Goal: Task Accomplishment & Management: Complete application form

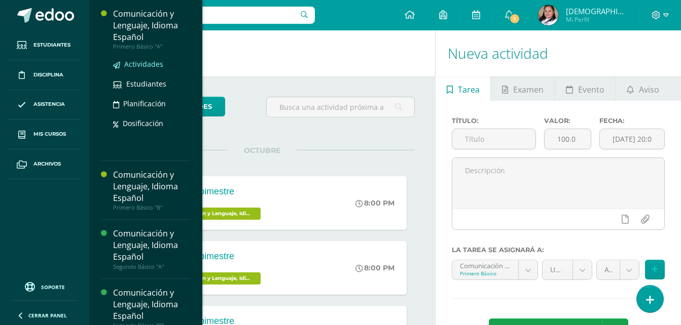
click at [134, 60] on span "Actividades" at bounding box center [143, 64] width 39 height 10
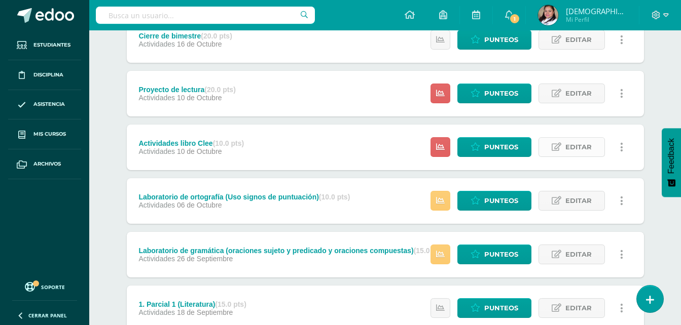
scroll to position [152, 0]
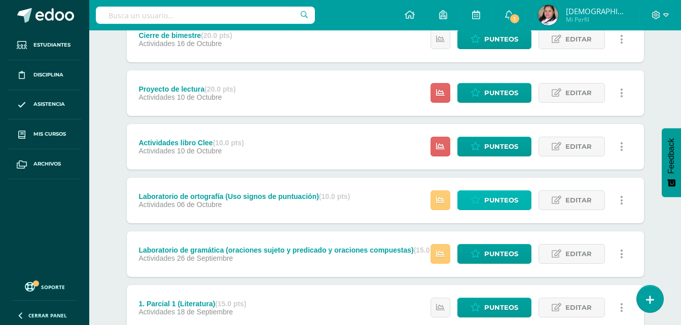
click at [491, 196] on span "Punteos" at bounding box center [501, 200] width 34 height 19
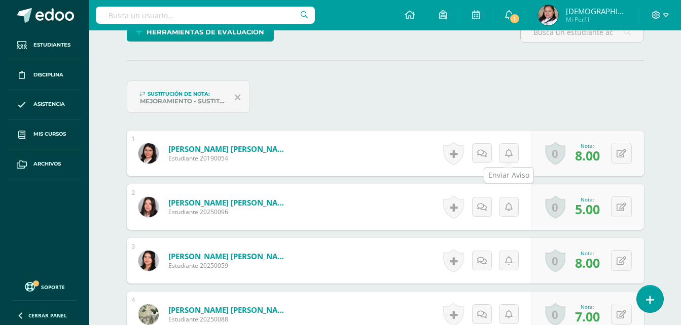
scroll to position [280, 0]
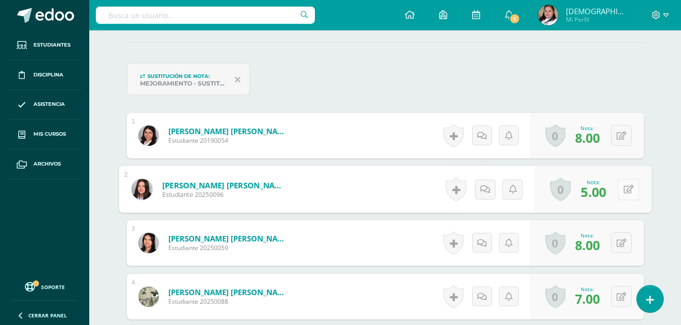
click at [614, 188] on div "0 Logros Logros obtenidos Aún no hay logros agregados Nota: 5.00" at bounding box center [593, 189] width 116 height 47
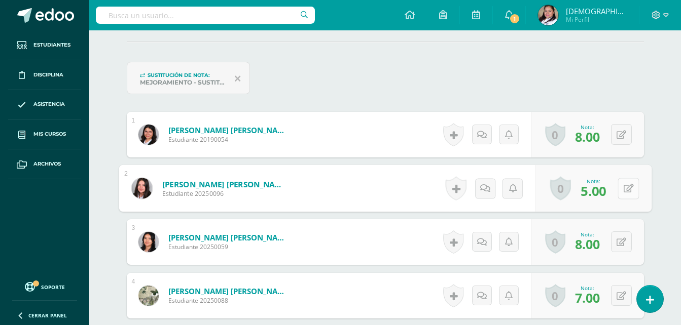
click at [629, 190] on icon at bounding box center [628, 188] width 10 height 9
type input "7"
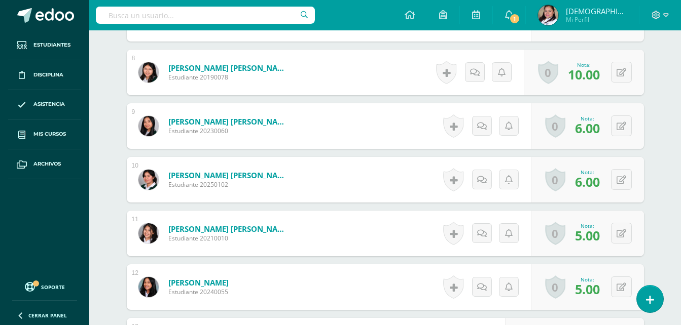
scroll to position [737, 0]
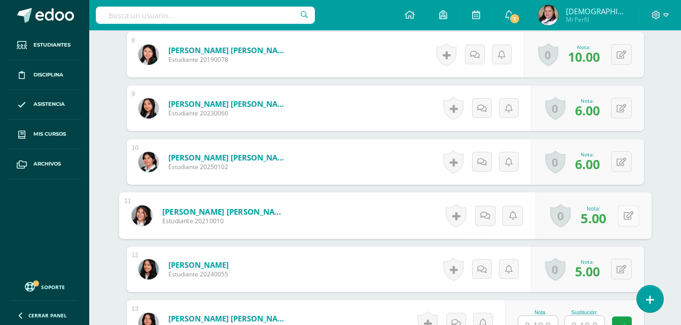
click at [615, 213] on div "0 Logros Logros obtenidos Aún no hay logros agregados Nota: 5.00" at bounding box center [593, 216] width 116 height 47
click at [632, 217] on icon at bounding box center [628, 215] width 10 height 9
click at [611, 210] on div "0 Logros Logros obtenidos Aún no hay logros agregados Nota: 6.00" at bounding box center [593, 216] width 116 height 47
click at [620, 215] on button at bounding box center [627, 215] width 21 height 21
type input "7"
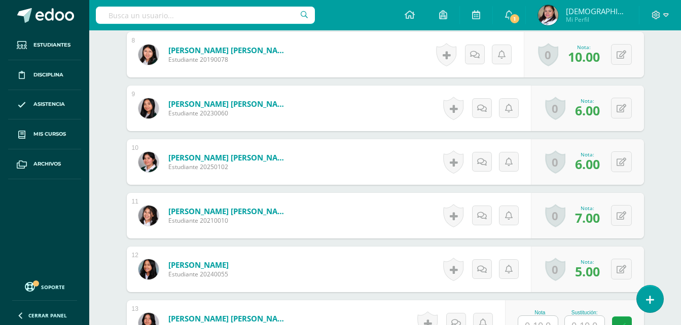
click at [622, 254] on div "0 Logros Logros obtenidos Aún no hay logros agregados Nota: 5.00" at bounding box center [587, 270] width 113 height 46
click at [620, 277] on button at bounding box center [627, 269] width 21 height 21
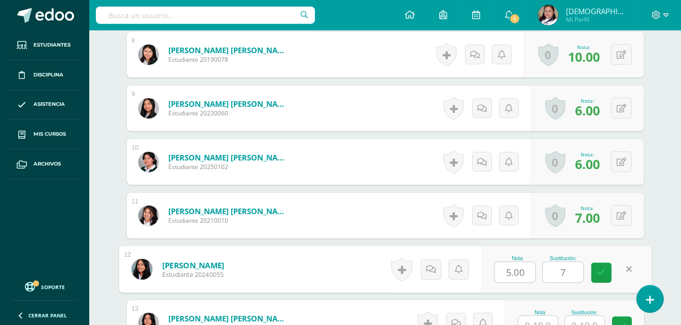
type input "7"
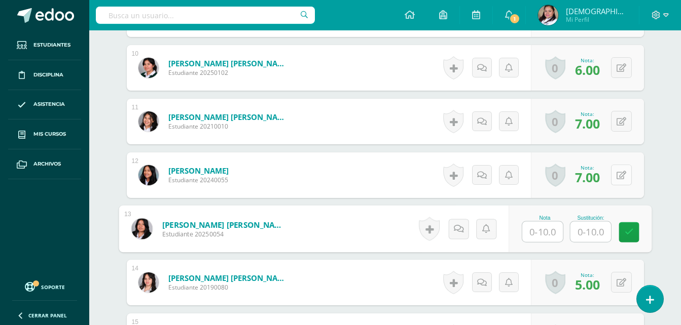
scroll to position [849, 0]
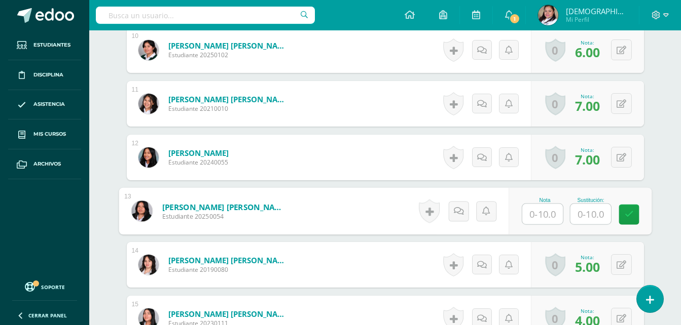
click at [549, 215] on input "text" at bounding box center [542, 214] width 41 height 20
type input "7"
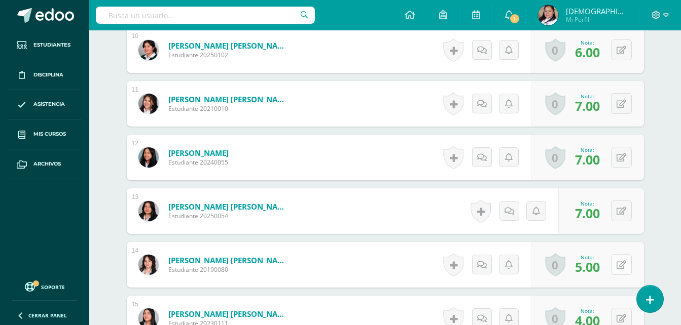
click at [621, 260] on button at bounding box center [621, 264] width 21 height 21
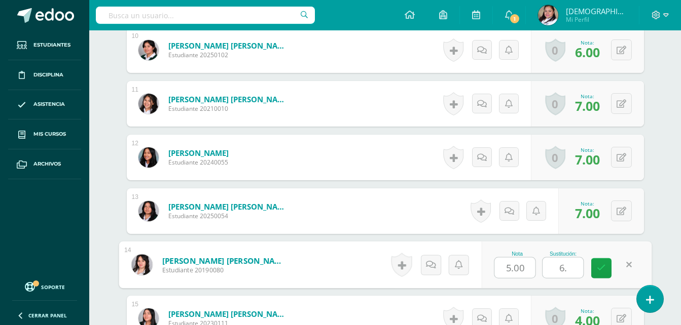
type input "6"
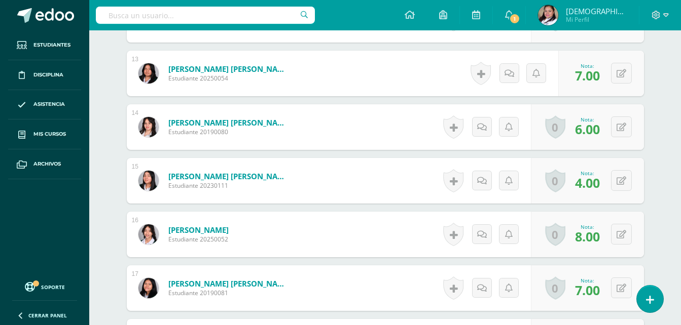
scroll to position [1001, 0]
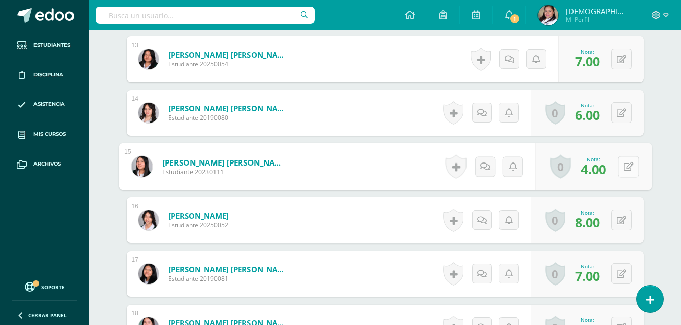
click at [623, 165] on icon at bounding box center [628, 166] width 10 height 9
type input "6"
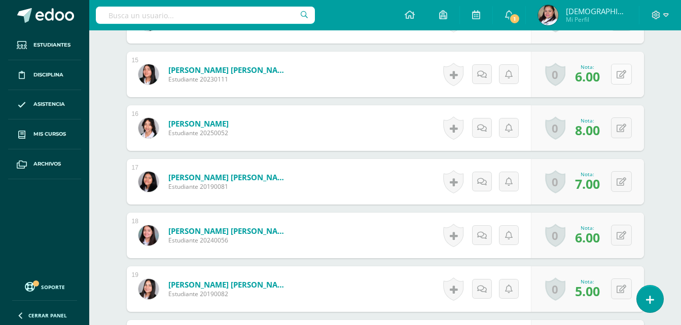
scroll to position [1153, 0]
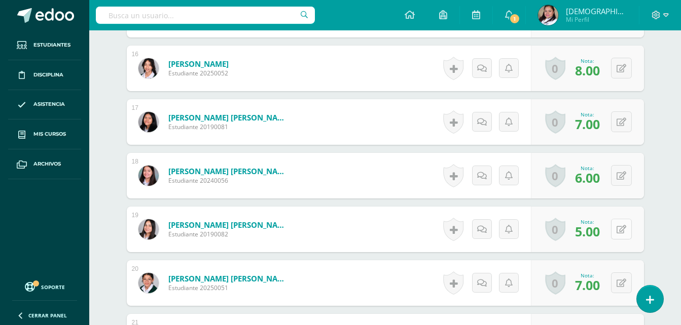
click at [627, 233] on button at bounding box center [621, 229] width 21 height 21
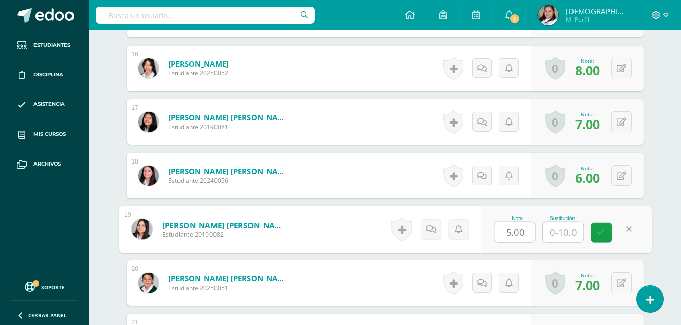
type input "7"
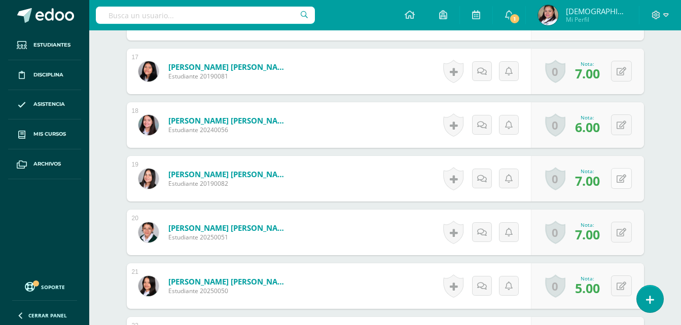
scroll to position [1255, 0]
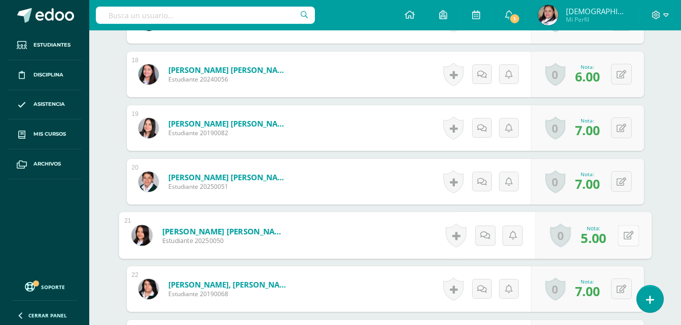
click at [625, 225] on button at bounding box center [627, 235] width 21 height 21
type input "7"
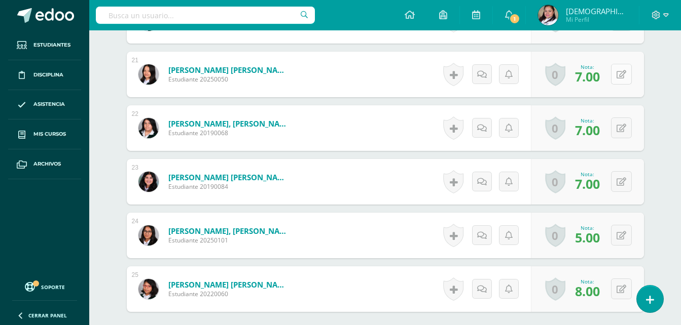
scroll to position [1457, 0]
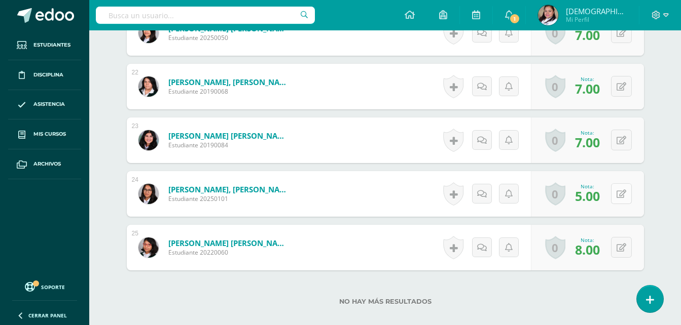
click at [617, 191] on button at bounding box center [621, 194] width 21 height 21
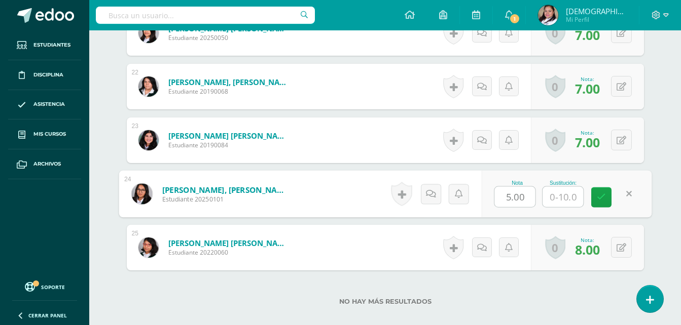
type input "7"
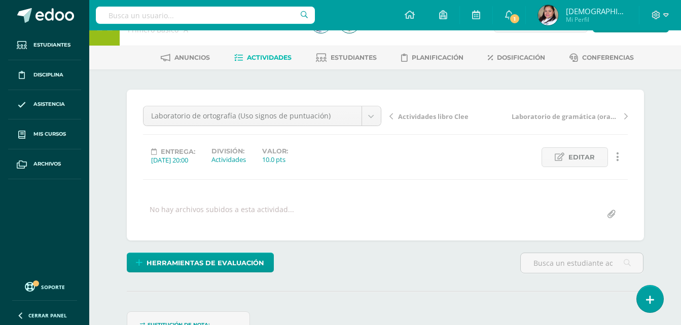
scroll to position [0, 0]
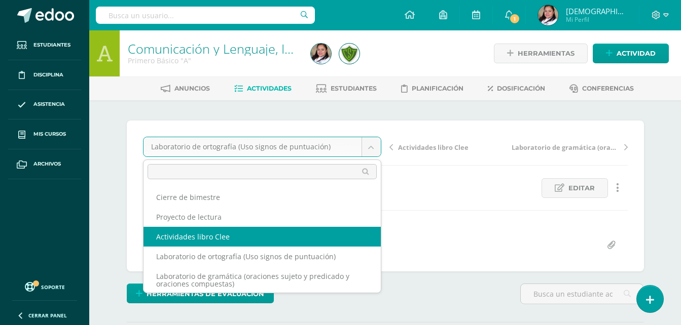
select select "/dashboard/teacher/grade-activity/106870/"
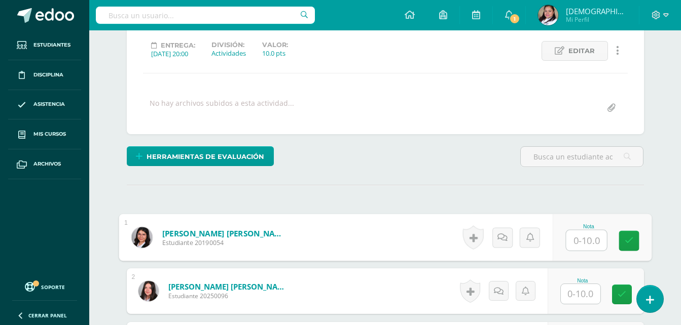
click at [581, 236] on input "text" at bounding box center [586, 241] width 41 height 20
type input "9"
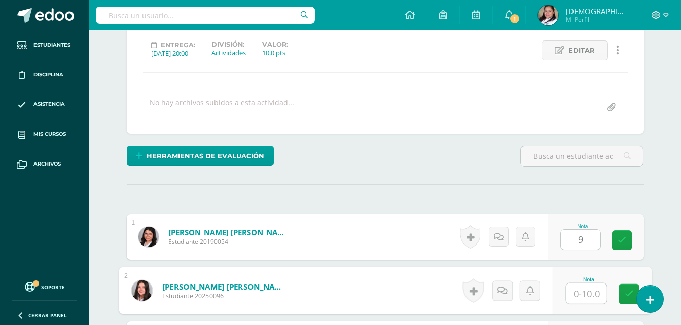
scroll to position [138, 0]
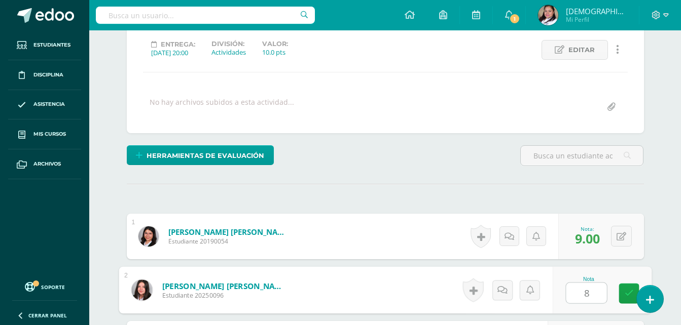
type input "8"
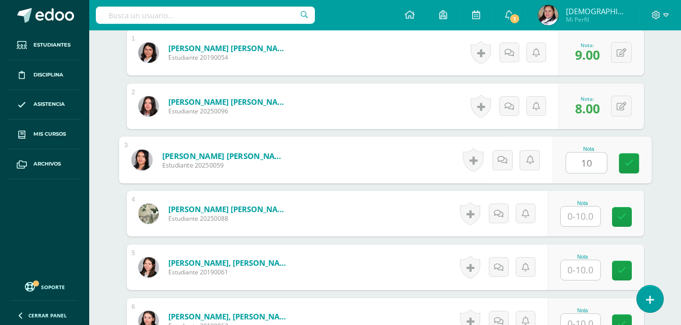
type input "10"
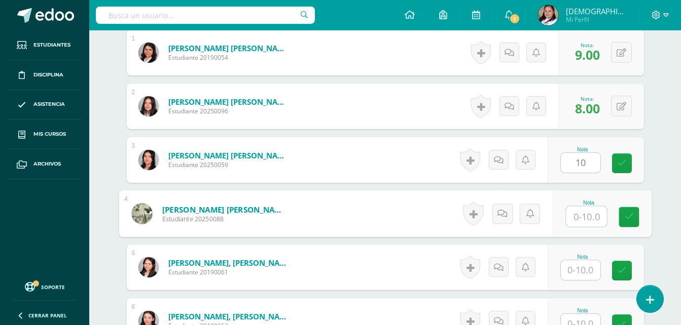
scroll to position [323, 0]
type input "10"
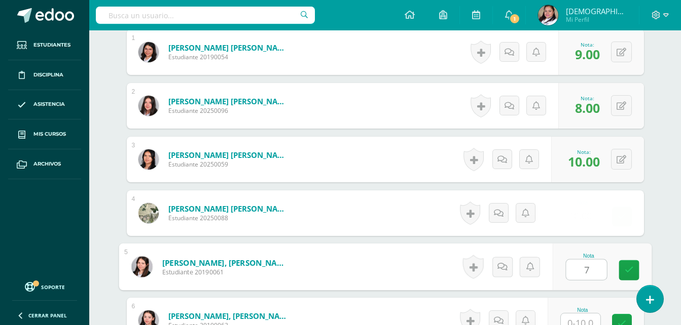
type input "7"
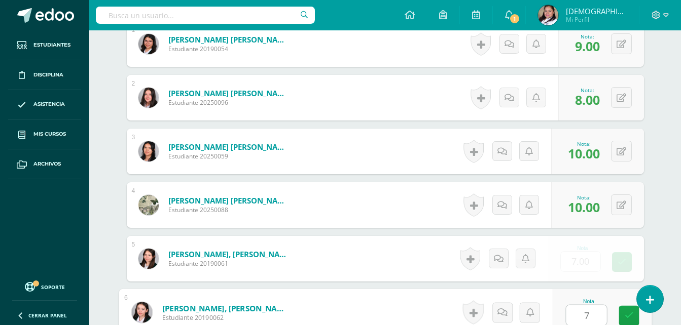
type input "7"
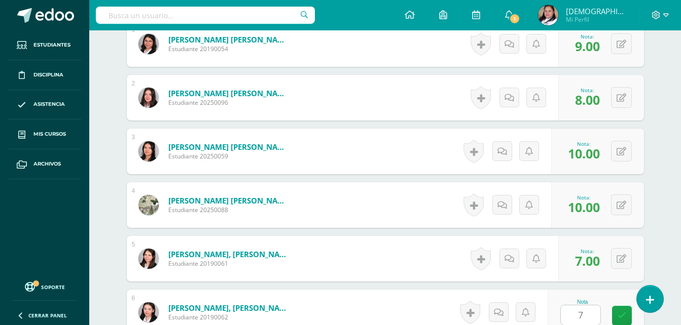
scroll to position [537, 0]
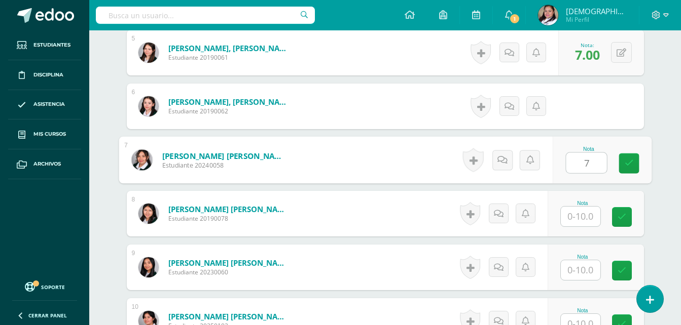
type input "7"
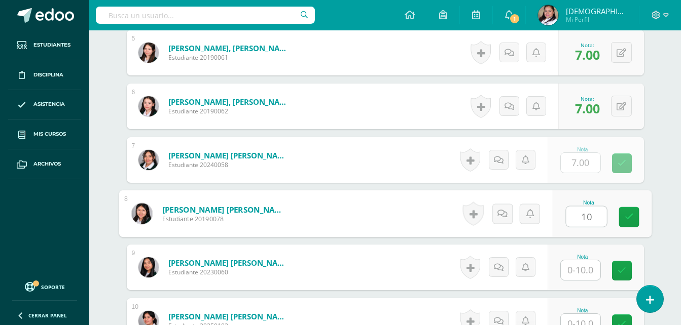
type input "10"
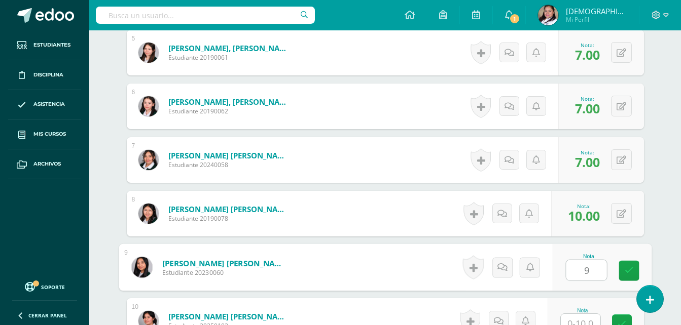
type input "9"
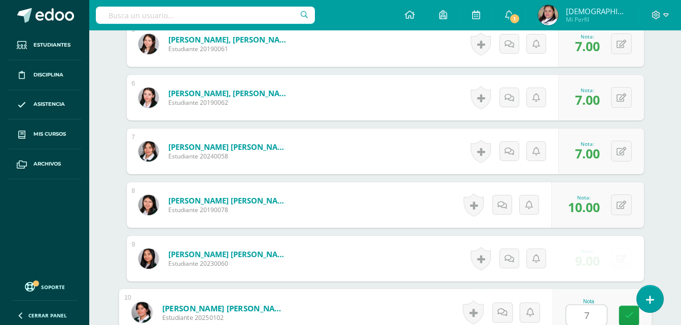
type input "7"
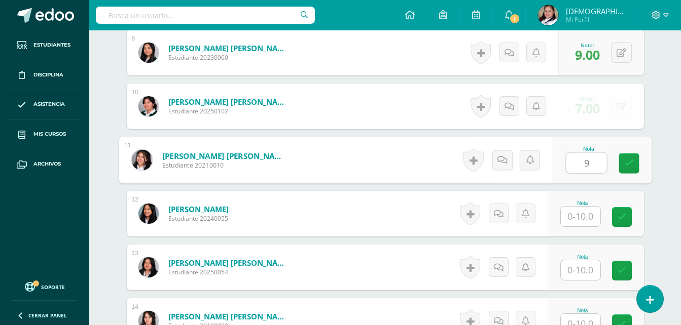
type input "9"
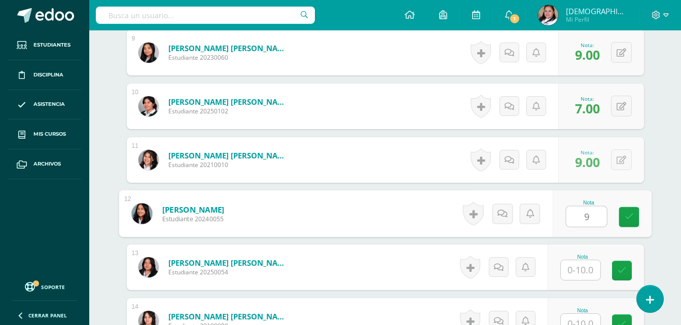
type input "9"
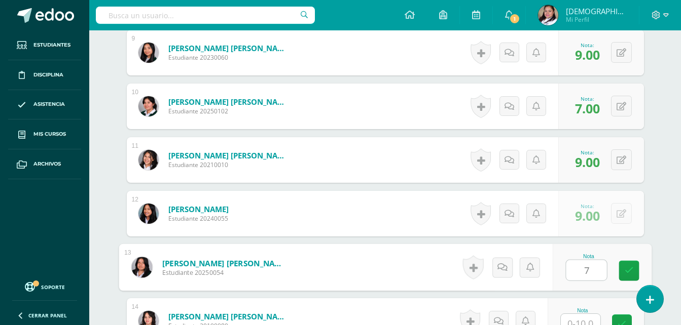
type input "7"
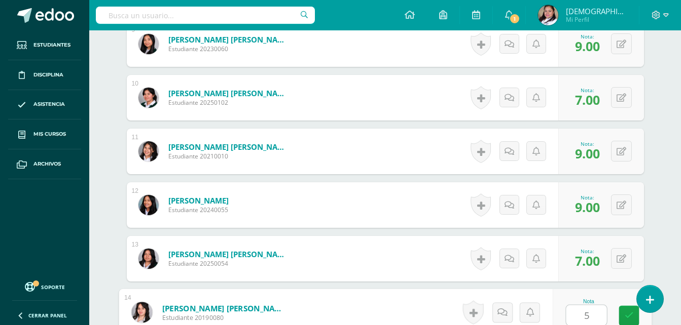
type input "5"
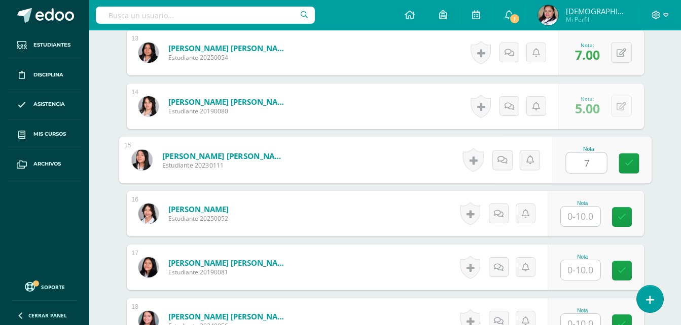
type input "7"
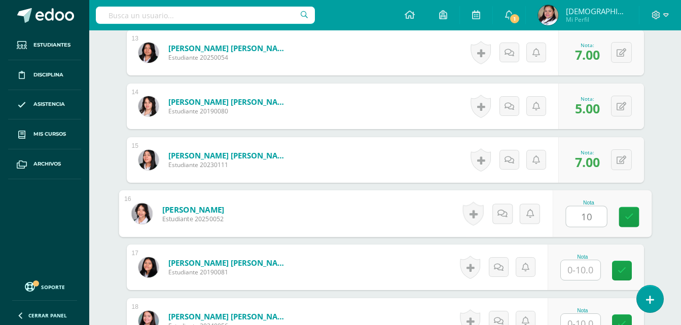
type input "10"
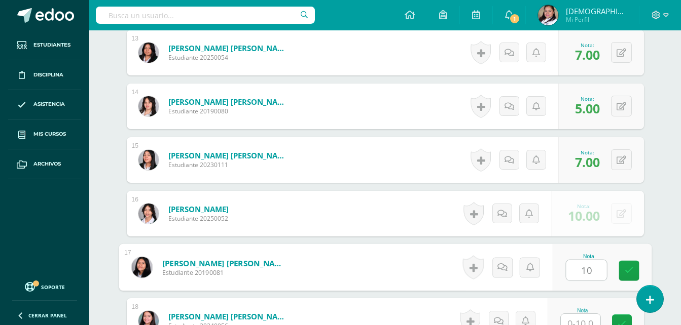
type input "10"
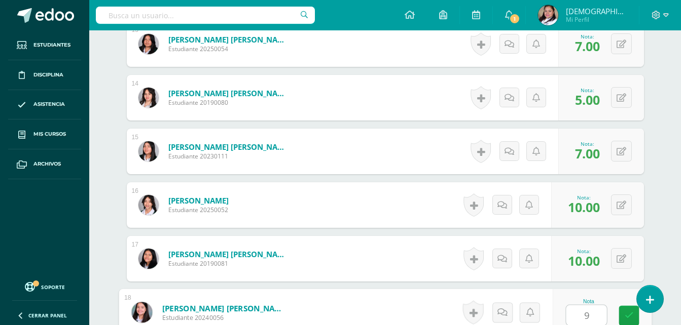
type input "9"
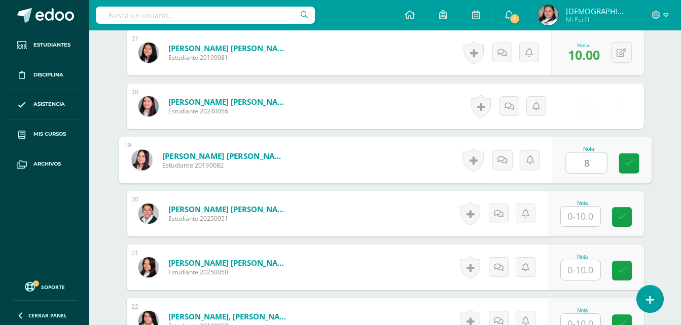
type input "8"
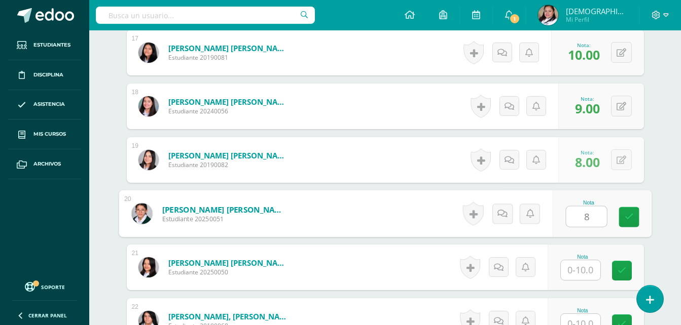
type input "8"
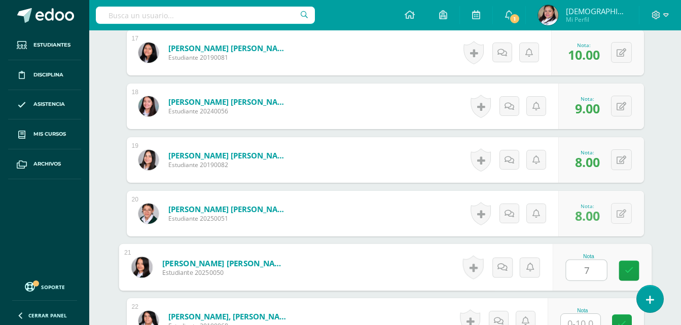
type input "7"
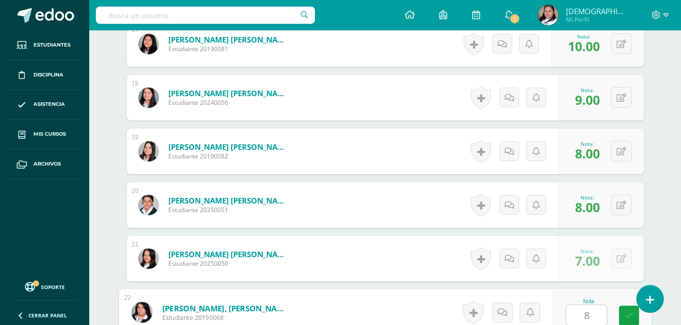
type input "8"
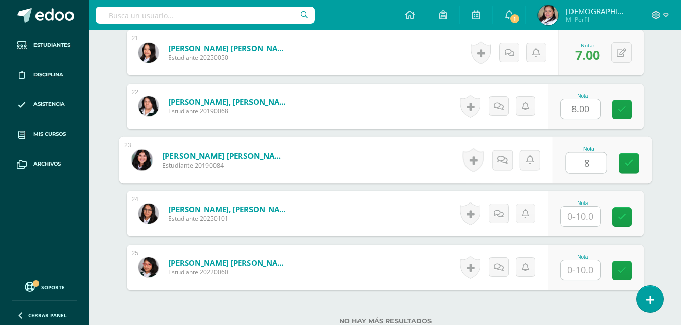
type input "8"
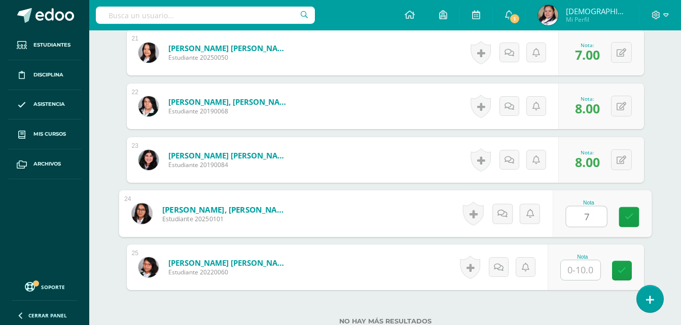
type input "7"
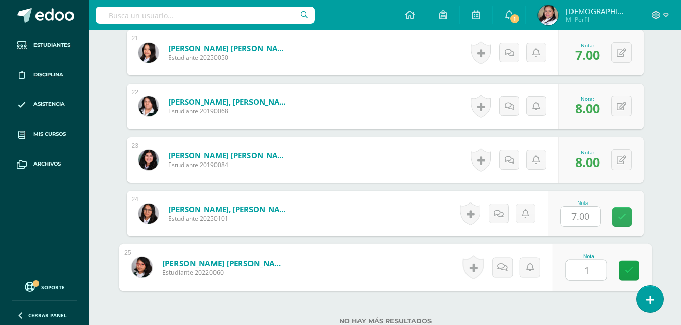
type input "10"
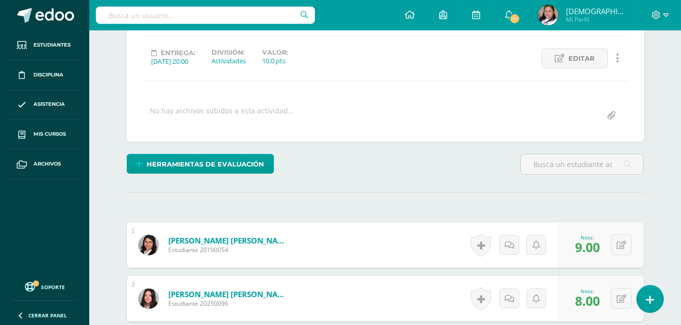
scroll to position [0, 0]
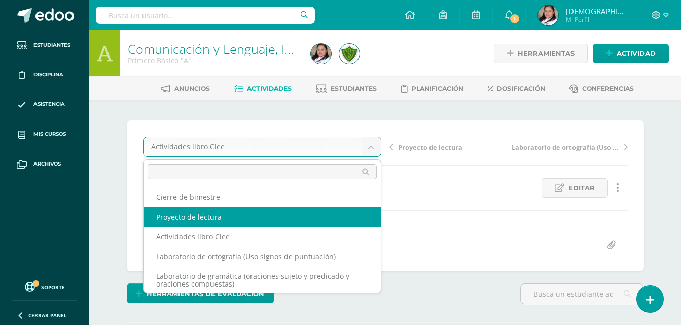
select select "/dashboard/teacher/grade-activity/106872/"
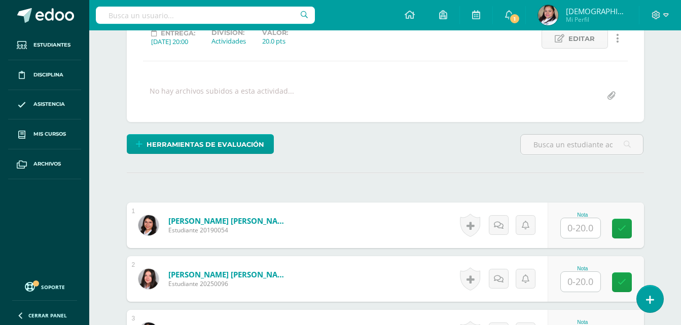
scroll to position [154, 0]
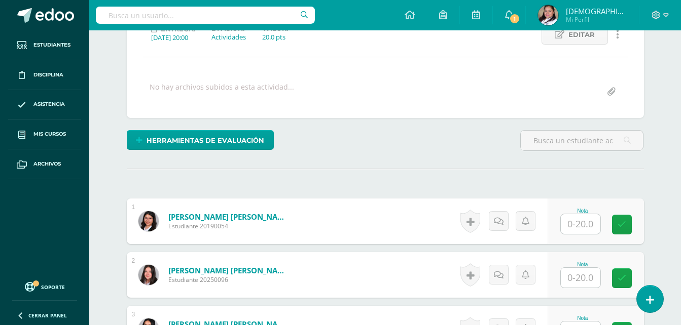
click at [582, 219] on input "text" at bounding box center [581, 224] width 40 height 20
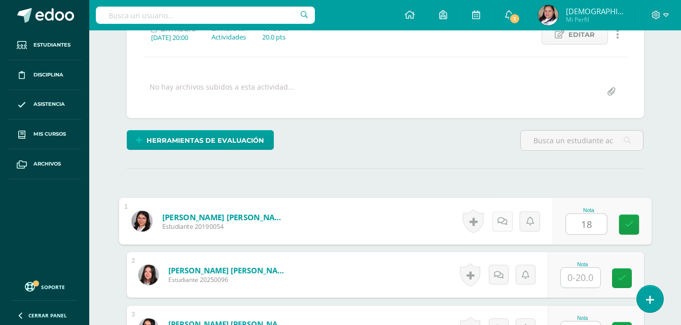
type input "18"
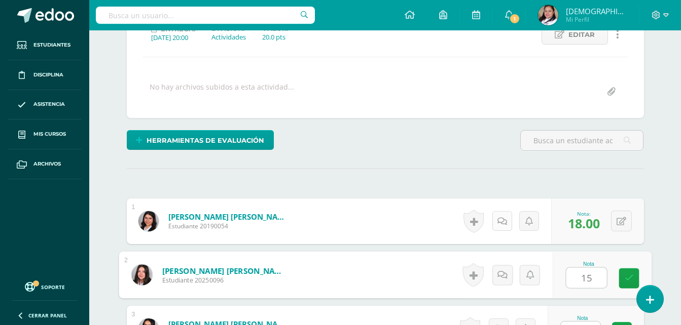
type input "15"
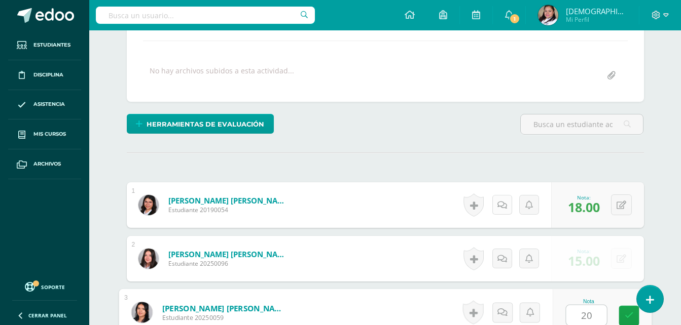
type input "20"
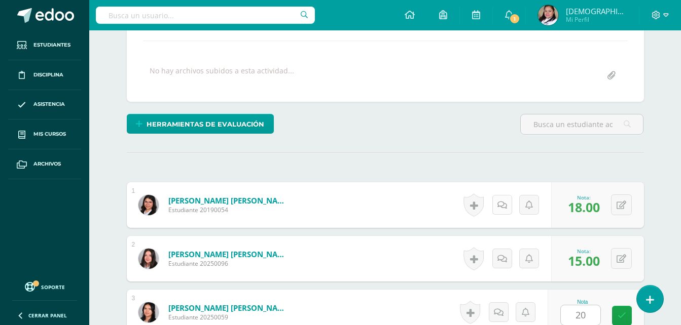
scroll to position [376, 0]
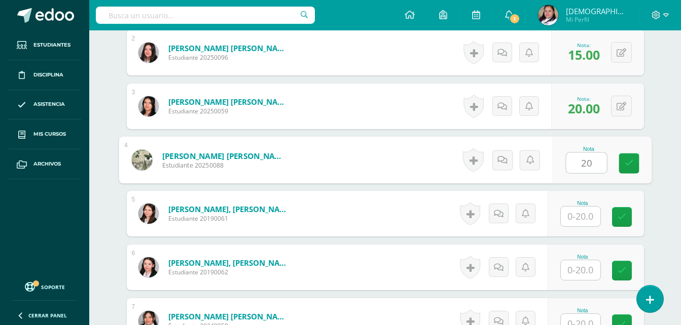
type input "20"
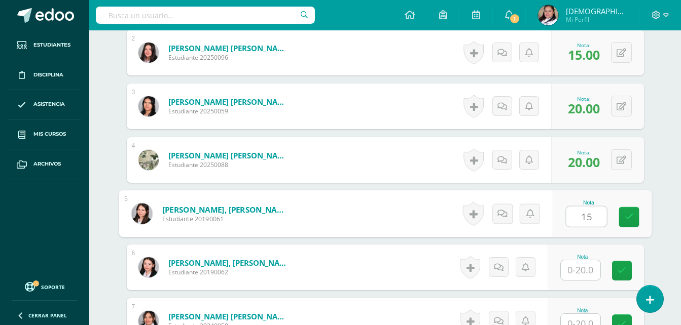
type input "15"
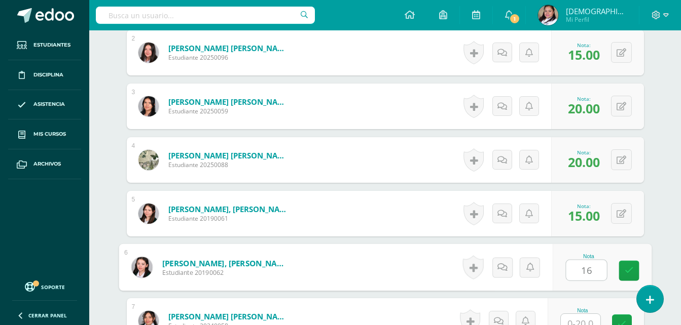
type input "16"
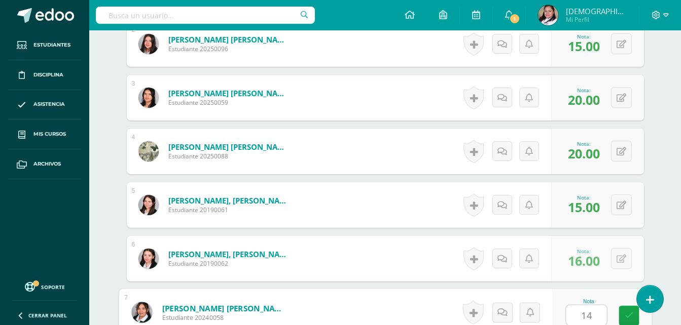
type input "14"
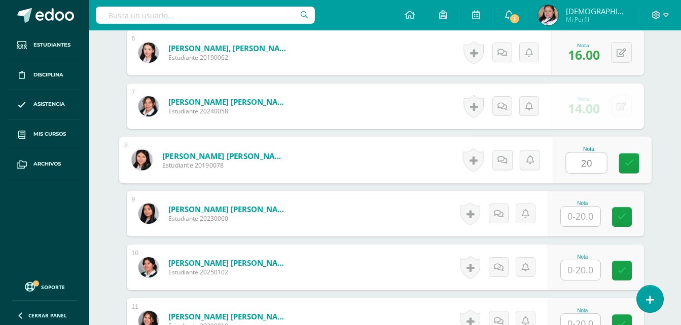
type input "20"
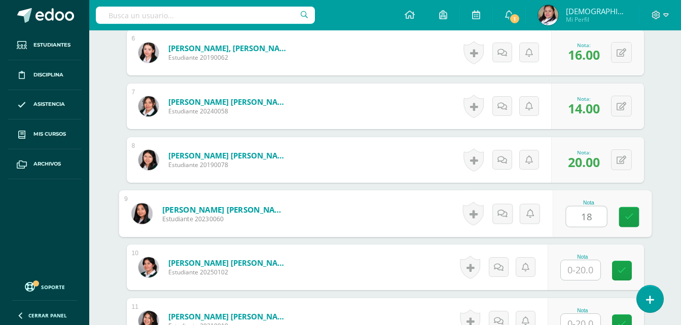
type input "18"
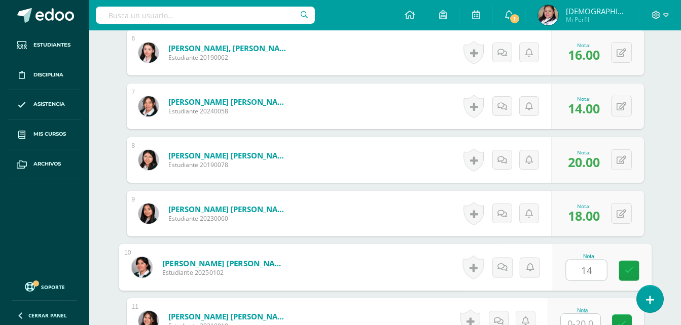
type input "14"
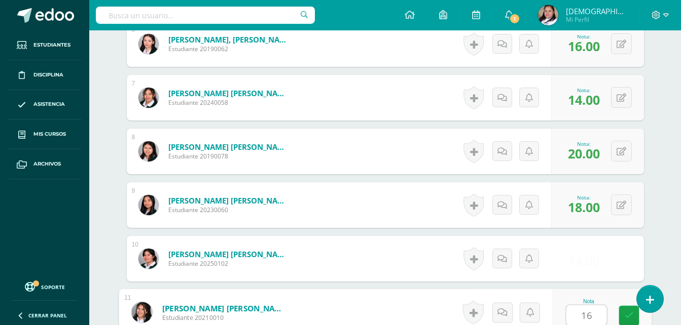
type input "16"
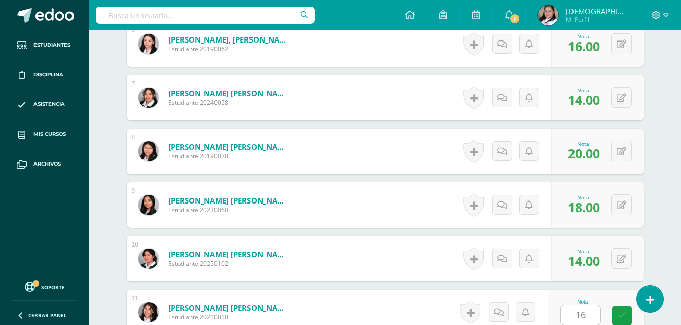
scroll to position [806, 0]
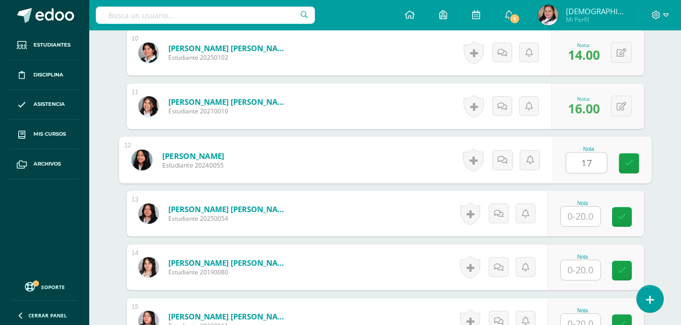
type input "17"
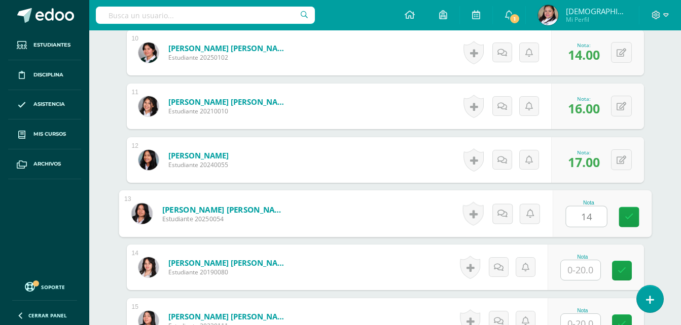
type input "14"
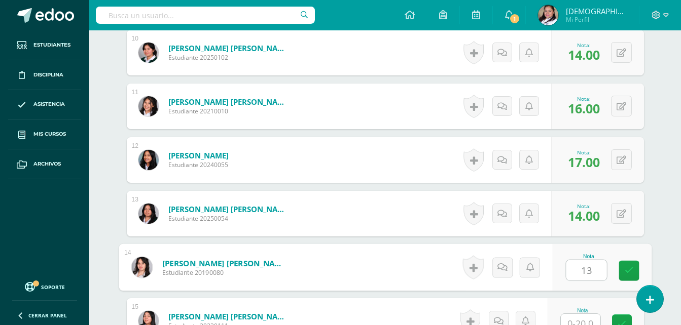
type input "13"
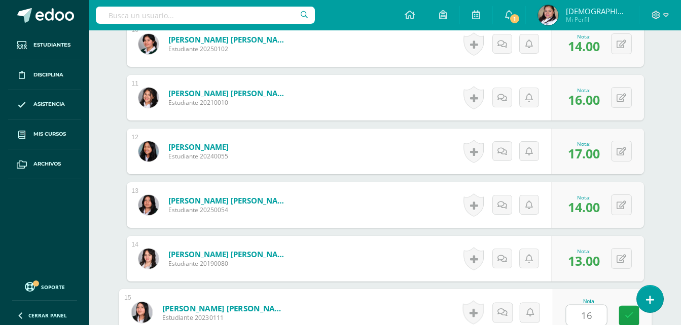
type input "16"
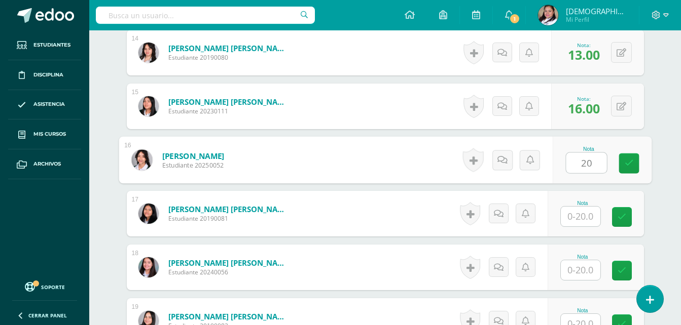
type input "20"
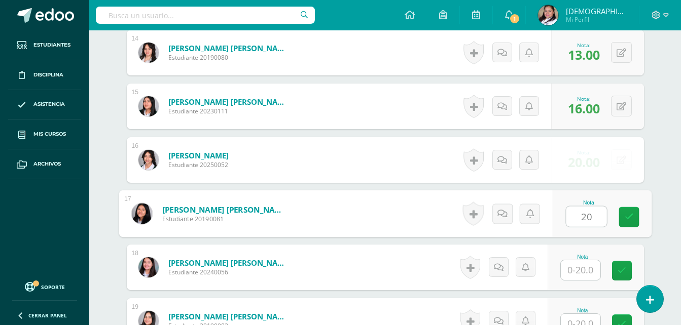
type input "20"
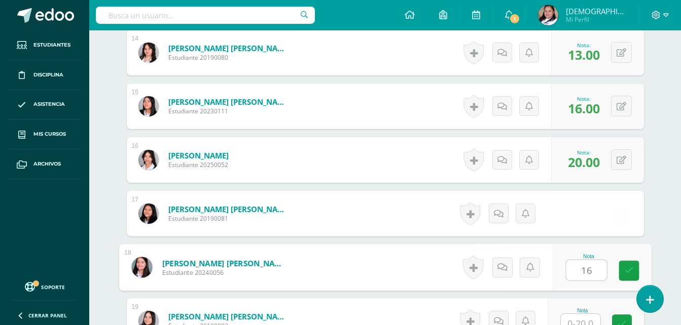
type input "16"
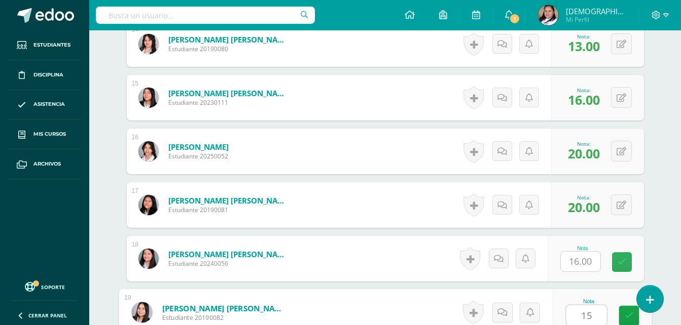
type input "15"
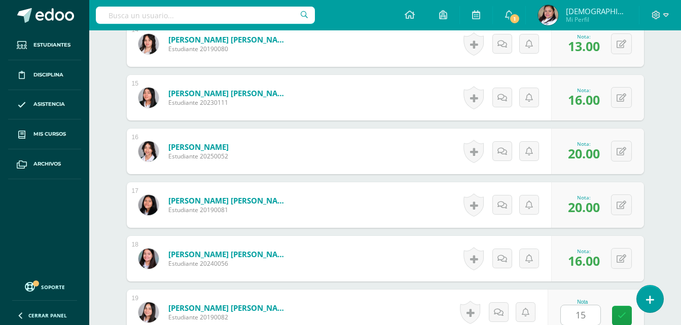
scroll to position [1236, 0]
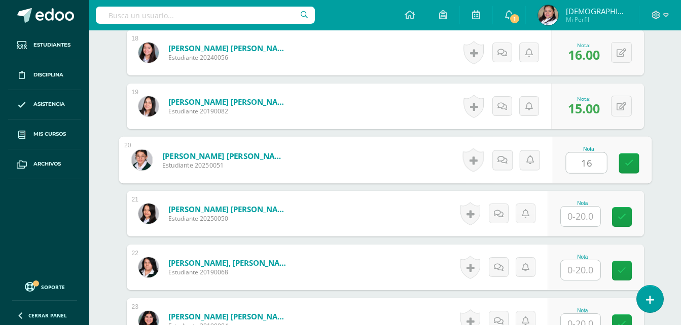
type input "16"
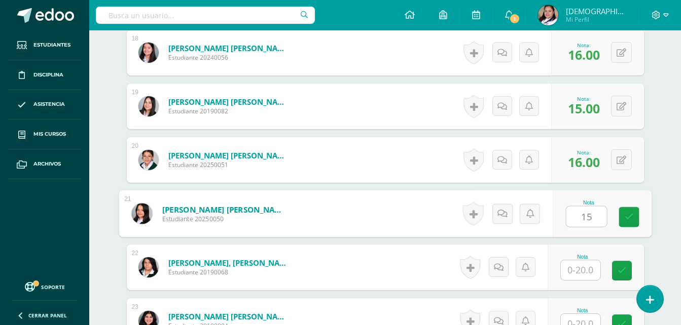
type input "15"
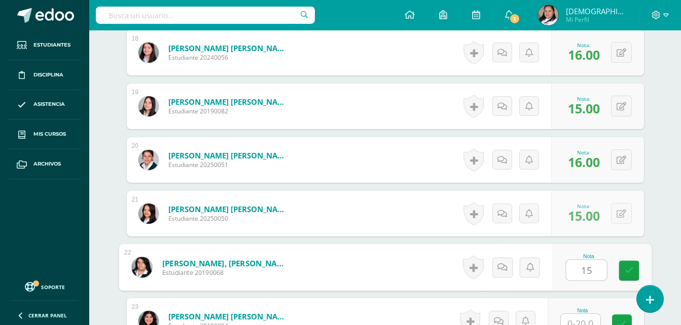
type input "15"
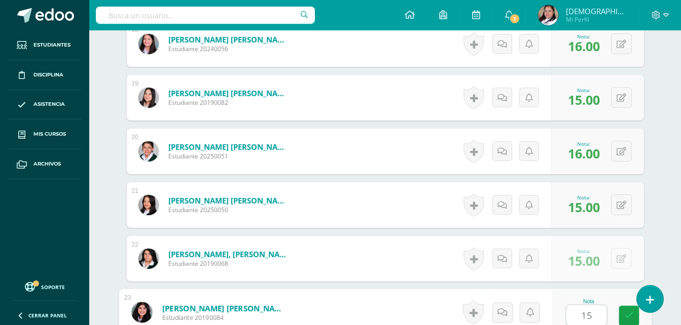
type input "15"
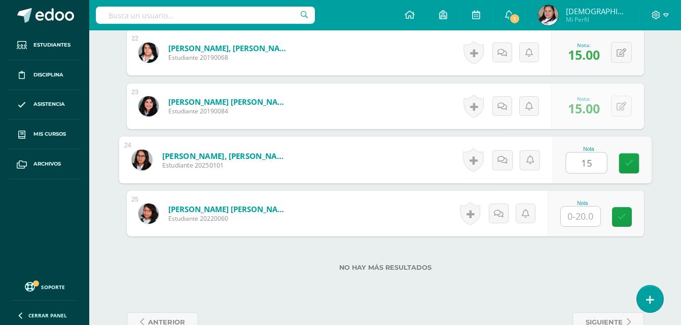
type input "15"
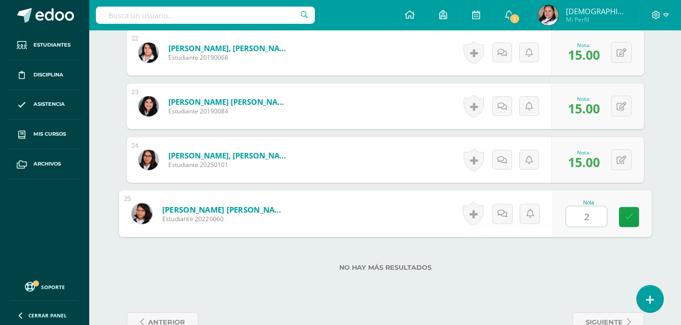
type input "20"
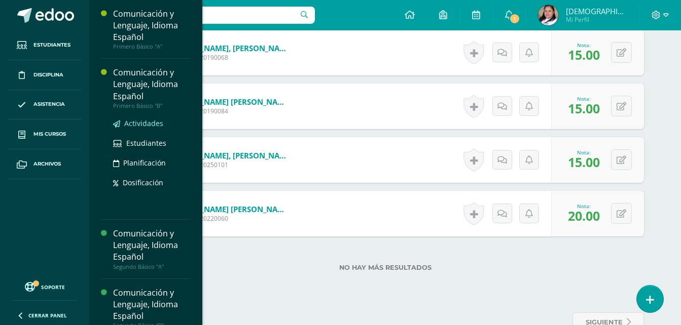
click at [139, 122] on span "Actividades" at bounding box center [143, 124] width 39 height 10
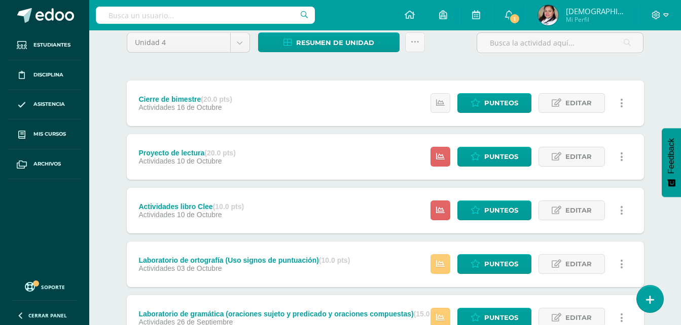
scroll to position [101, 0]
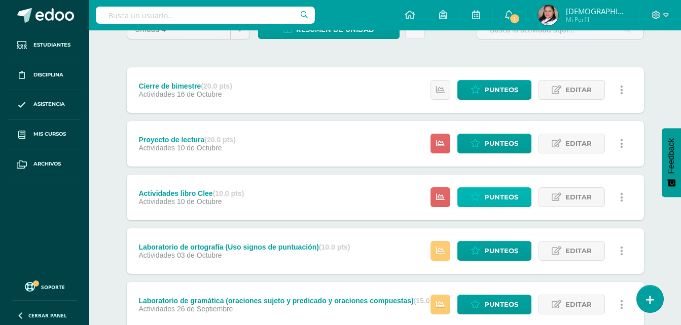
click at [473, 196] on icon at bounding box center [475, 197] width 10 height 9
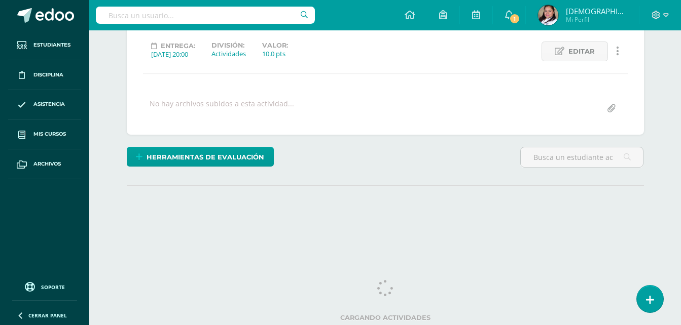
scroll to position [137, 0]
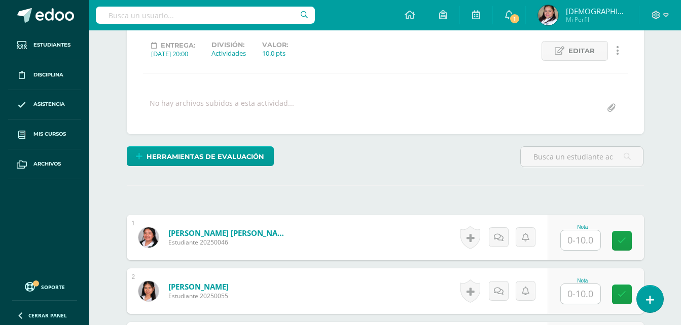
click at [591, 239] on input "text" at bounding box center [581, 241] width 40 height 20
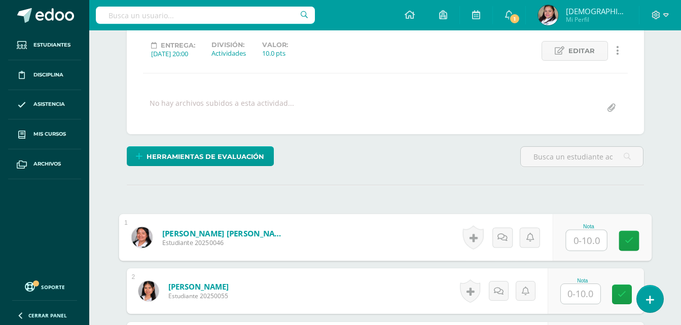
scroll to position [138, 0]
type input "8"
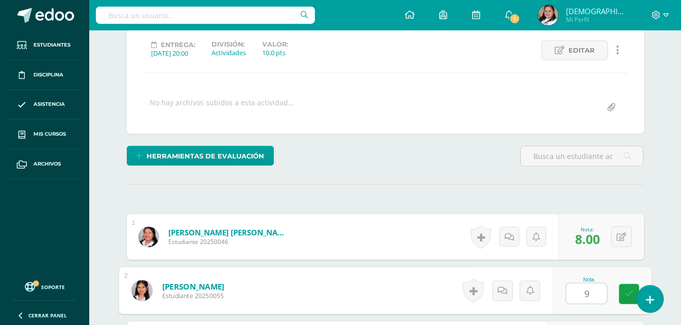
type input "9"
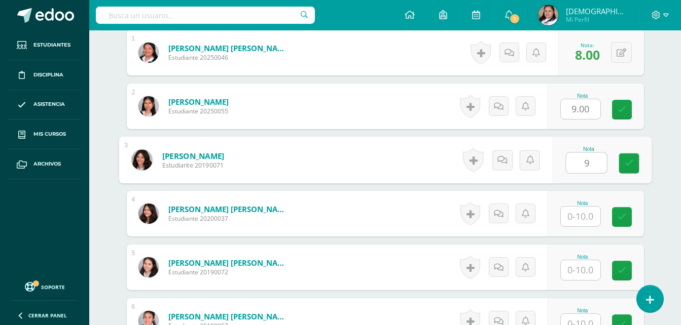
scroll to position [323, 0]
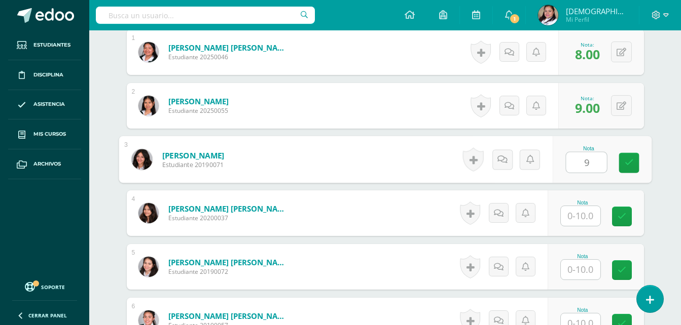
type input "9"
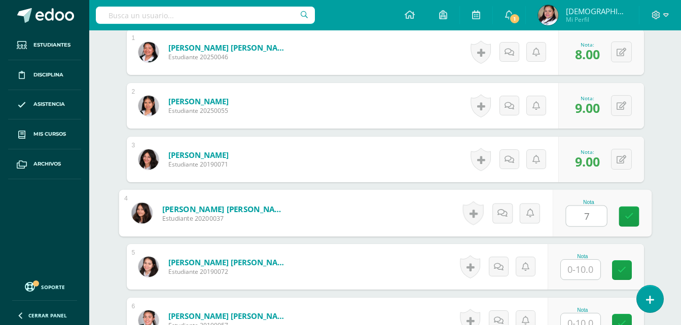
type input "7"
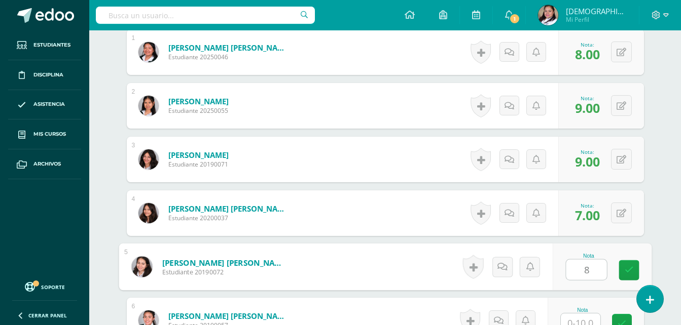
scroll to position [323, 0]
type input "8"
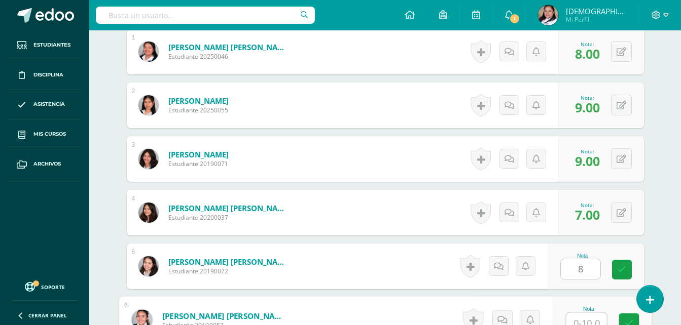
scroll to position [331, 0]
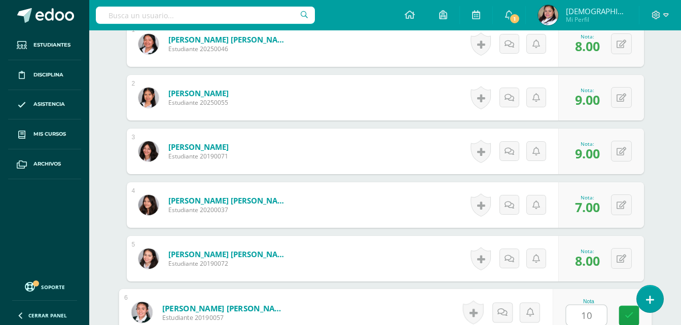
type input "10"
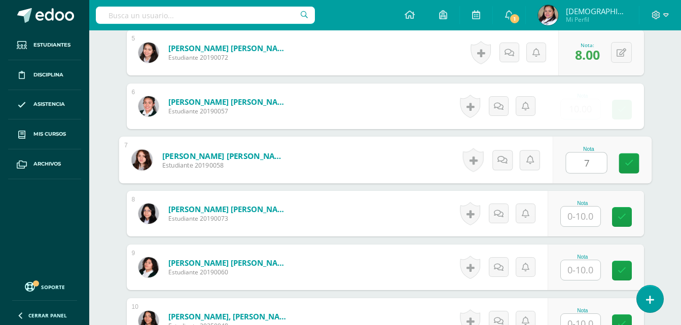
type input "7"
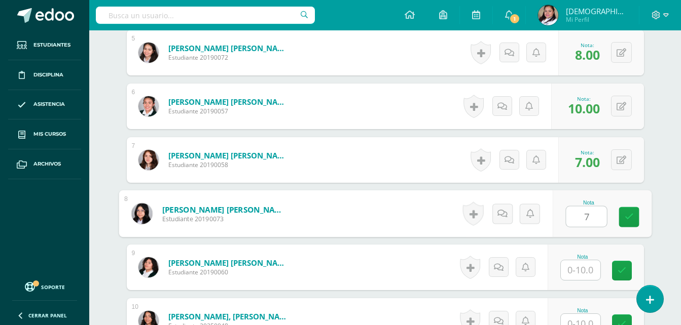
type input "7"
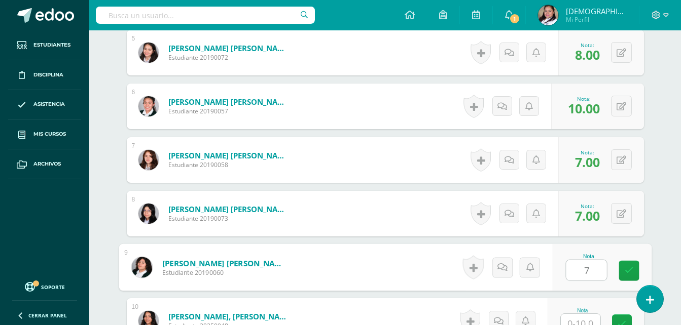
type input "7"
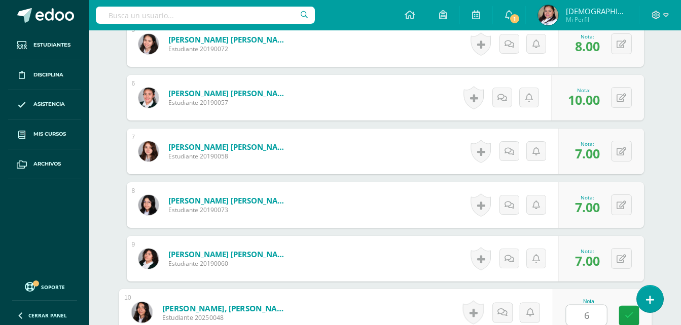
type input "6"
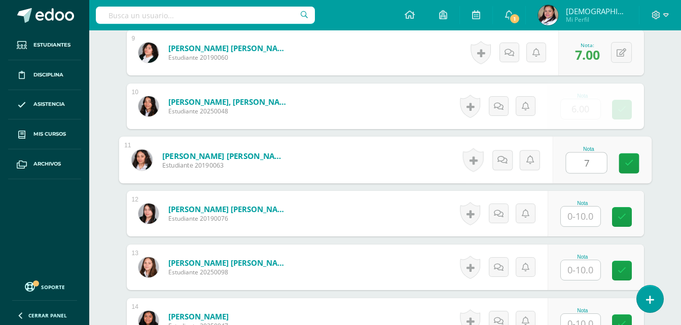
type input "7"
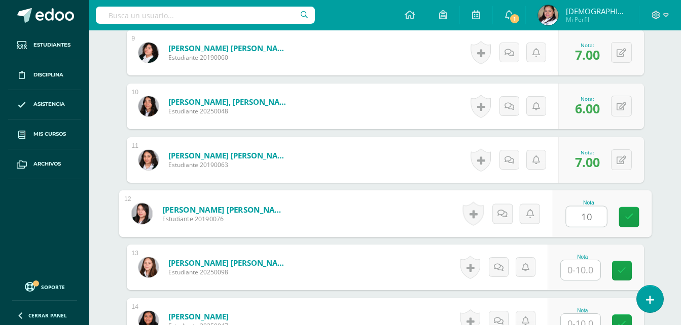
type input "10"
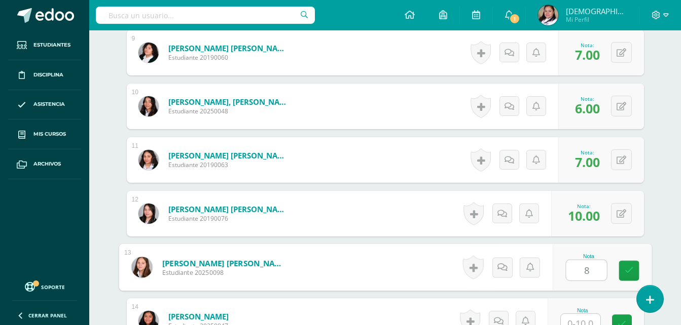
type input "8"
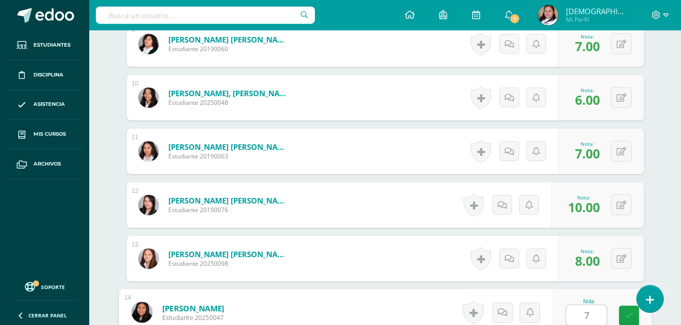
type input "7"
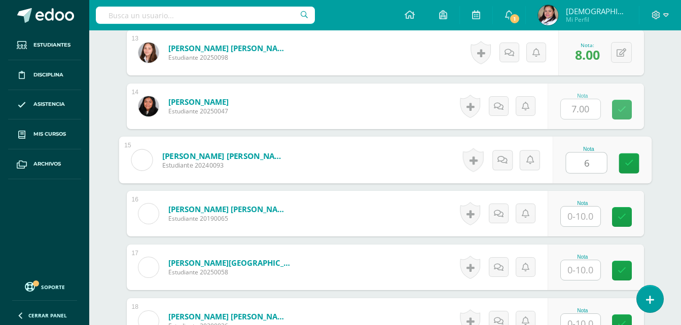
type input "6"
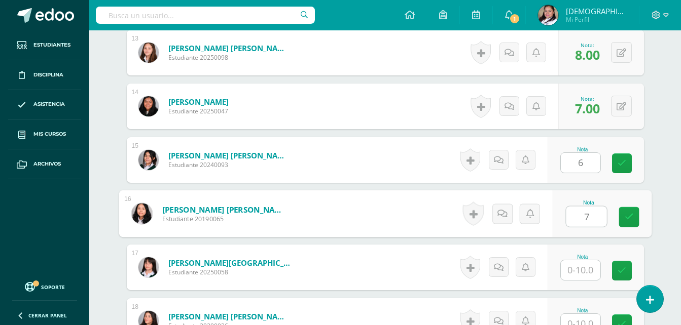
type input "7"
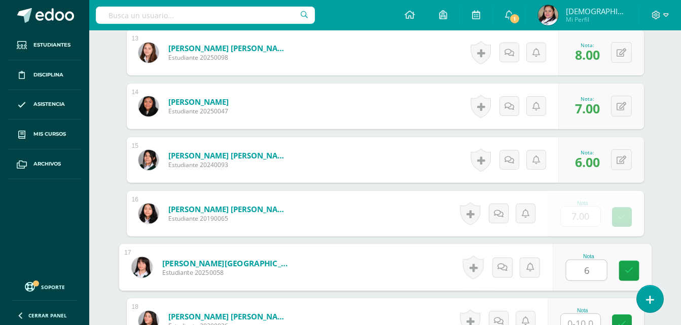
type input "6"
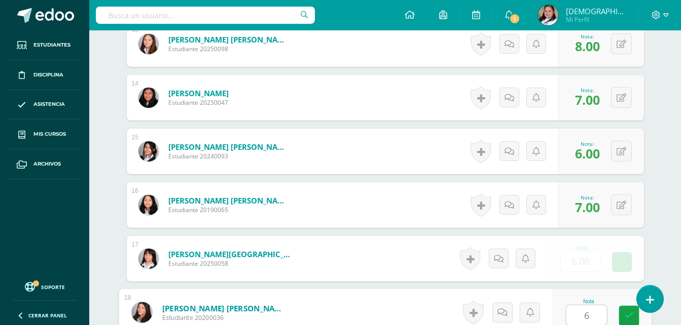
type input "6"
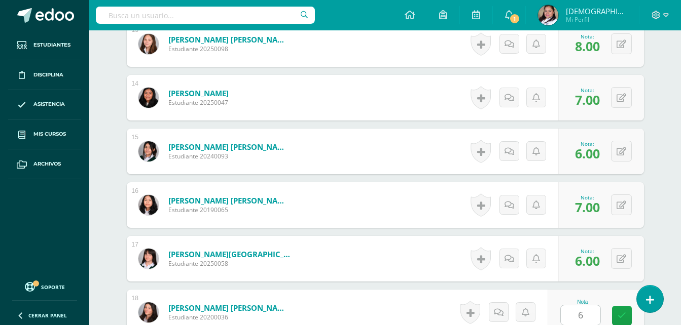
scroll to position [1182, 0]
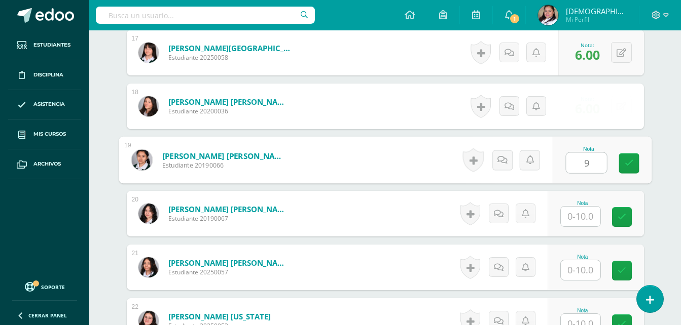
type input "9"
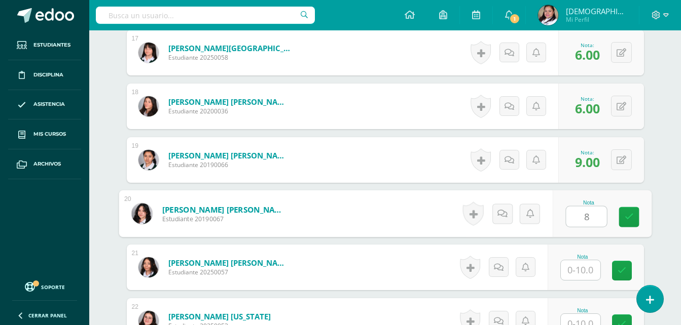
type input "8"
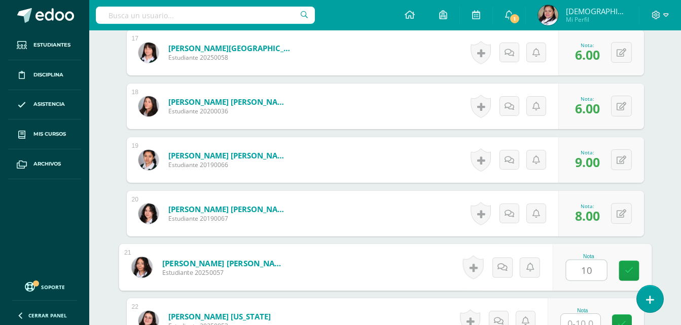
type input "10"
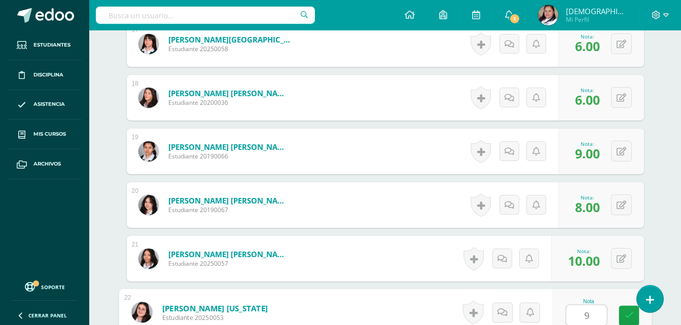
type input "9"
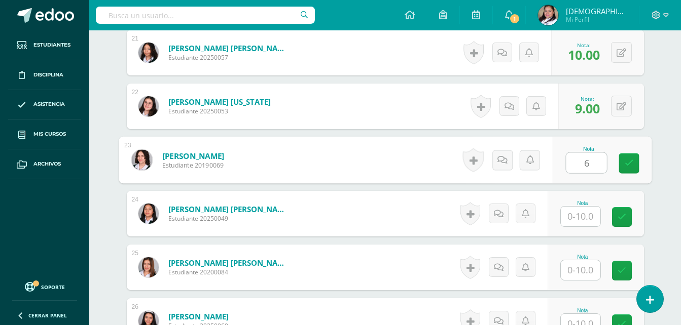
type input "6"
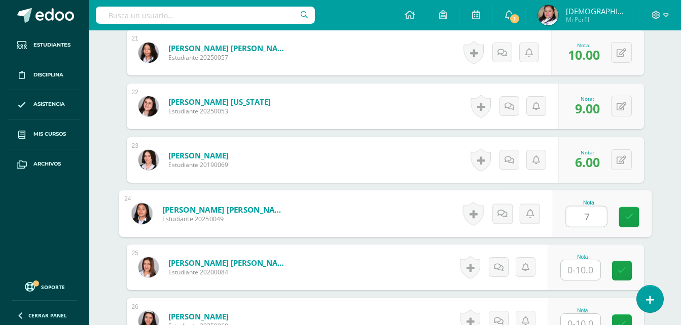
type input "7"
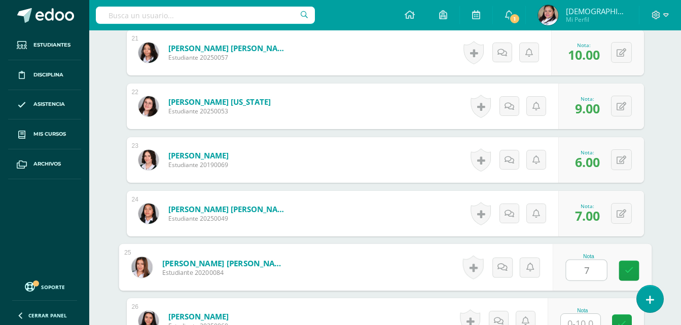
type input "7"
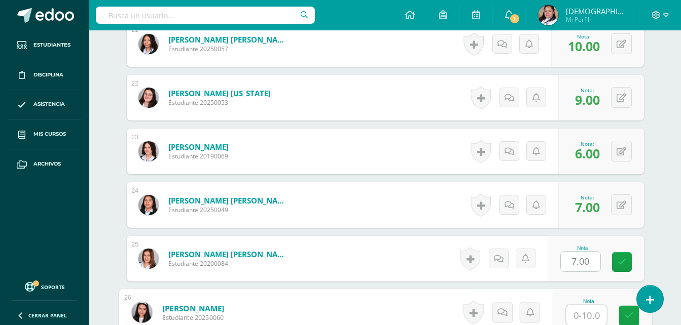
type input "7"
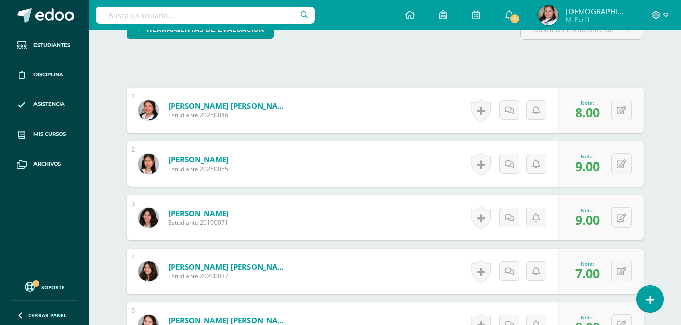
scroll to position [62, 0]
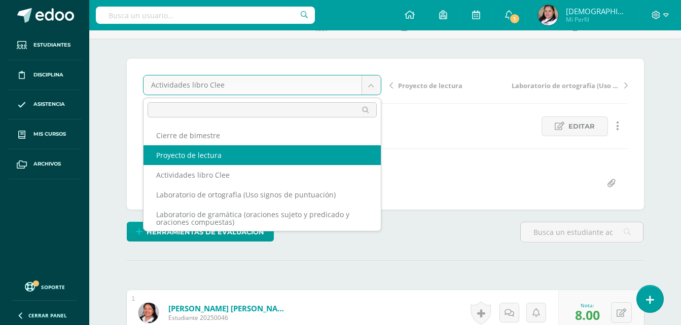
select select "/dashboard/teacher/grade-activity/106871/"
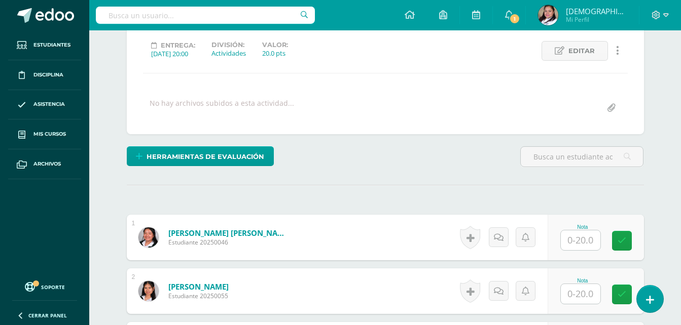
click at [579, 239] on input "text" at bounding box center [581, 241] width 40 height 20
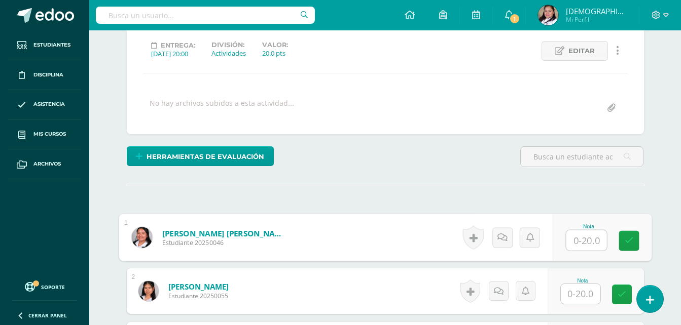
scroll to position [138, 0]
type input "19"
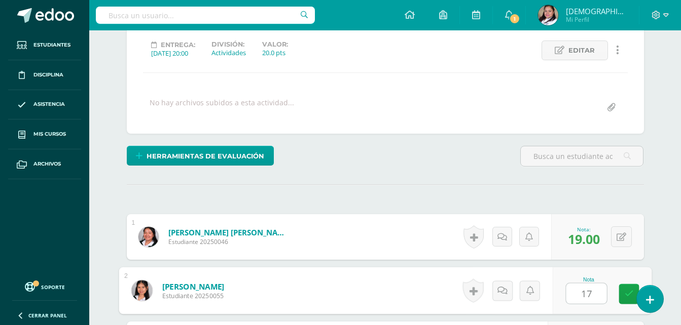
type input "17"
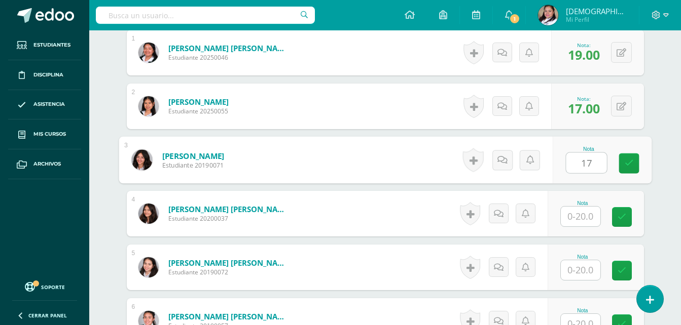
type input "17"
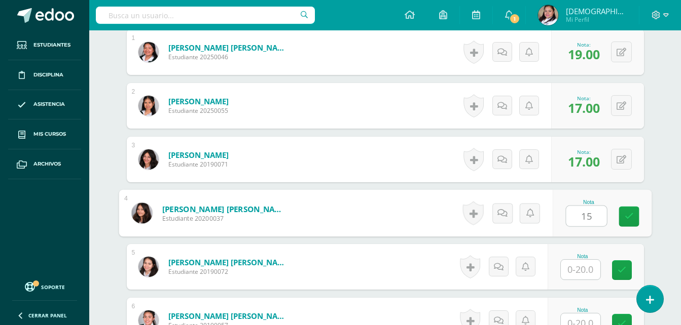
type input "15"
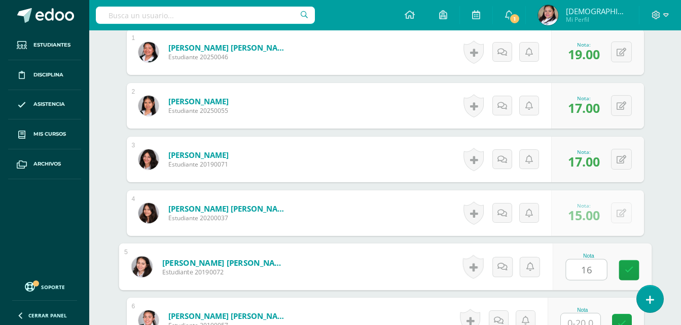
type input "16"
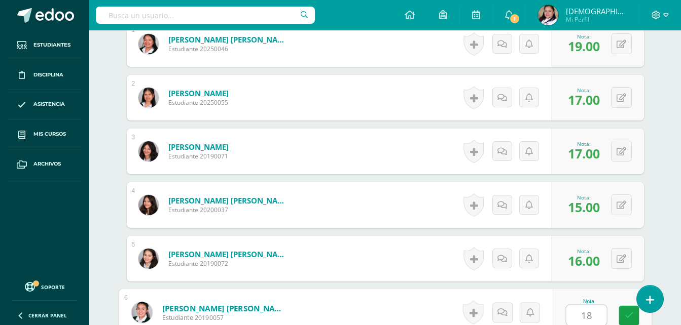
type input "18"
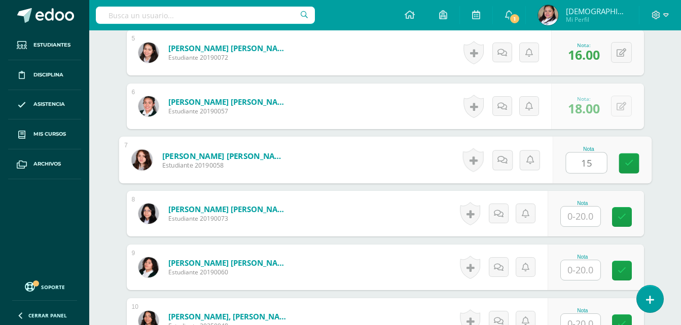
type input "15"
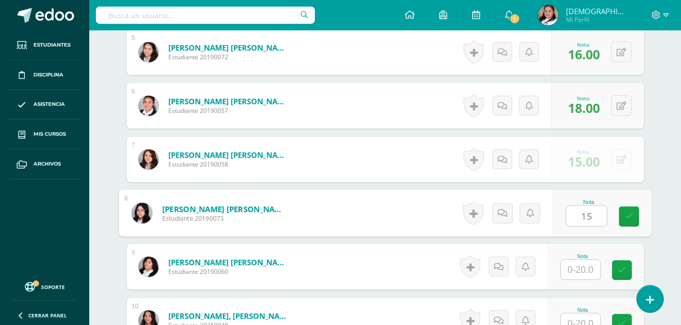
type input "15"
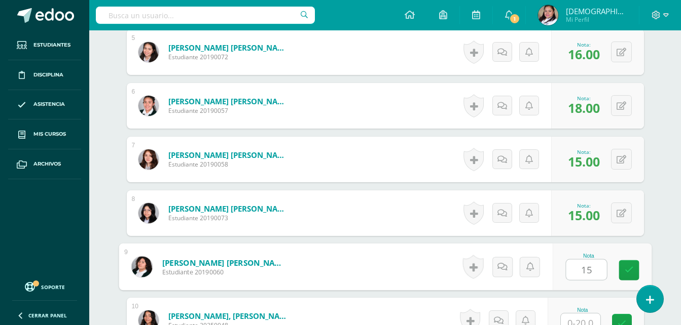
type input "15"
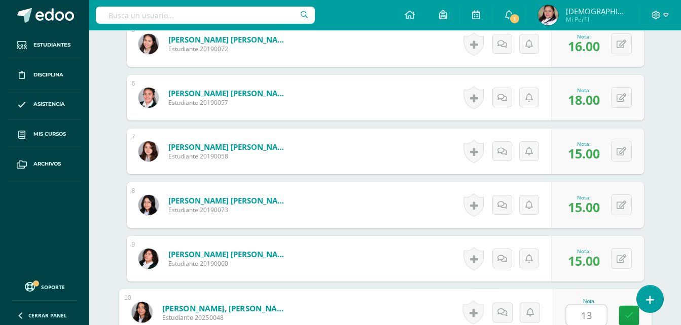
type input "13"
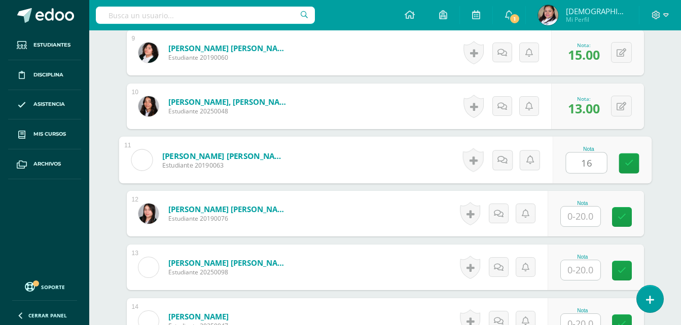
type input "16"
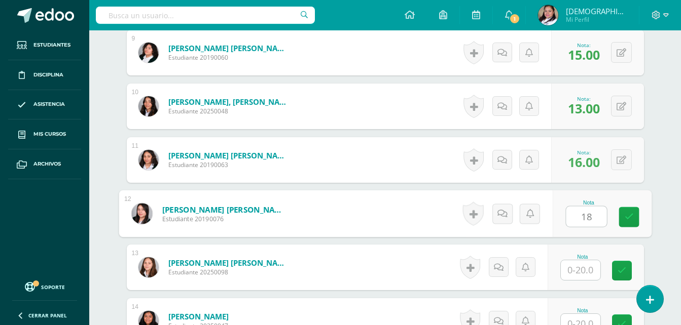
type input "18"
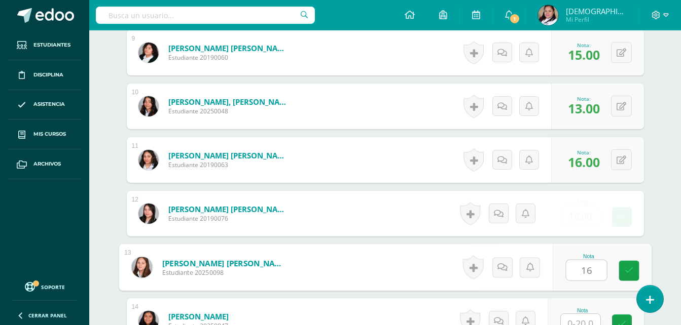
type input "16"
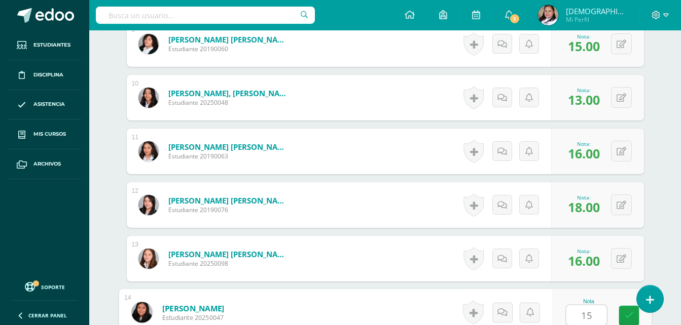
type input "15"
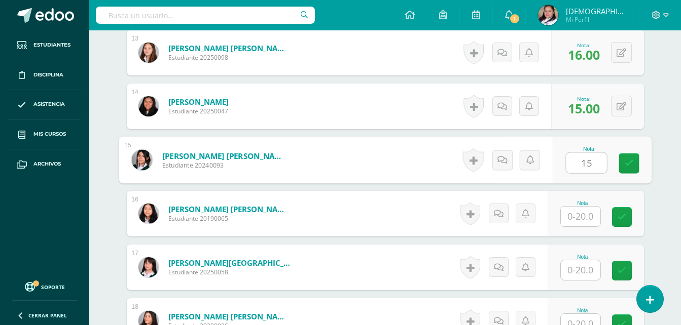
type input "15"
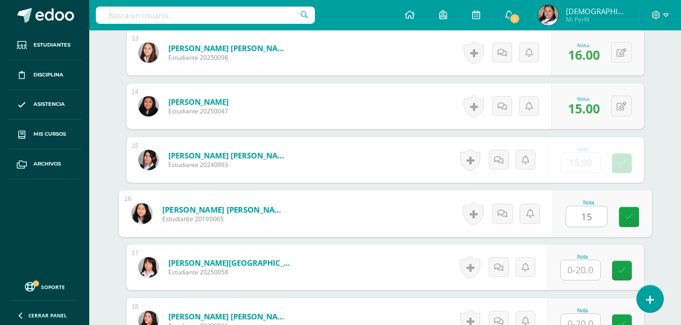
type input "15"
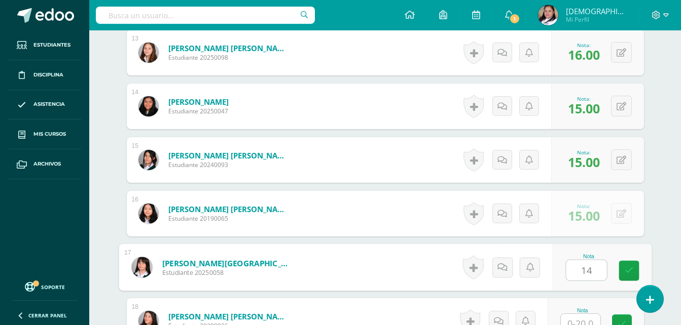
type input "14"
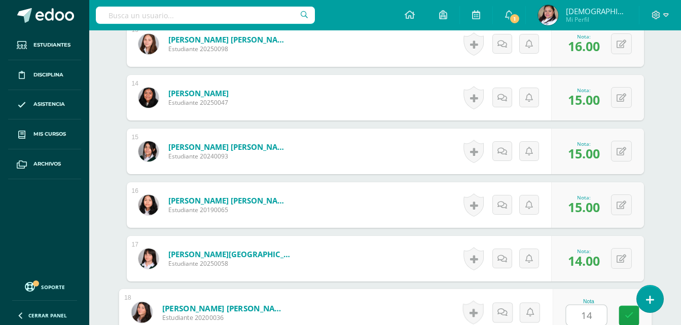
type input "14"
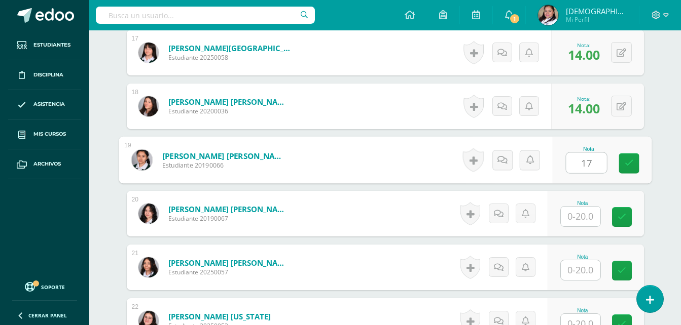
type input "17"
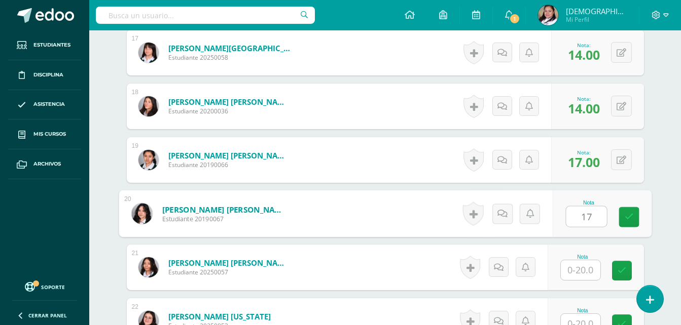
type input "17"
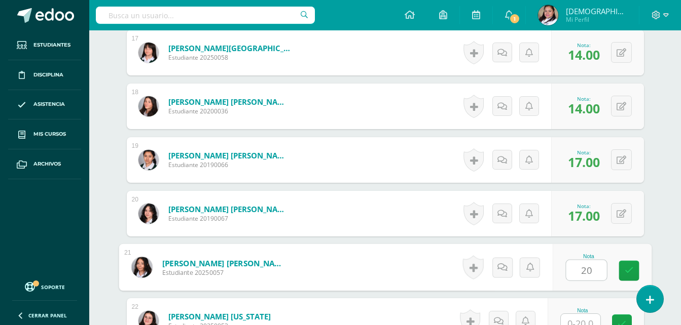
type input "20"
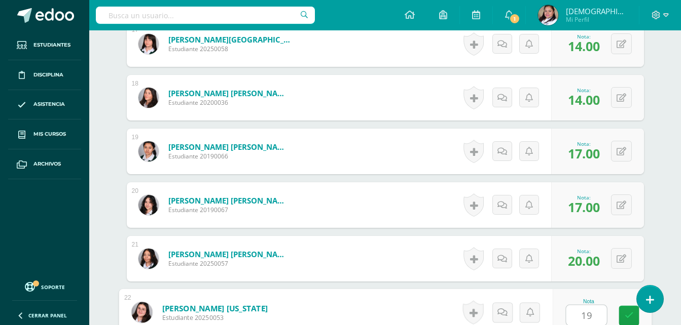
type input "19"
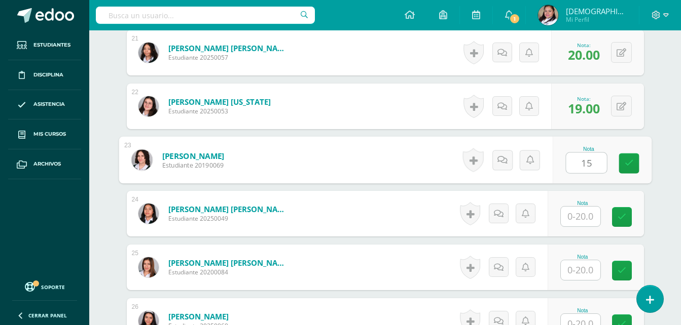
type input "15"
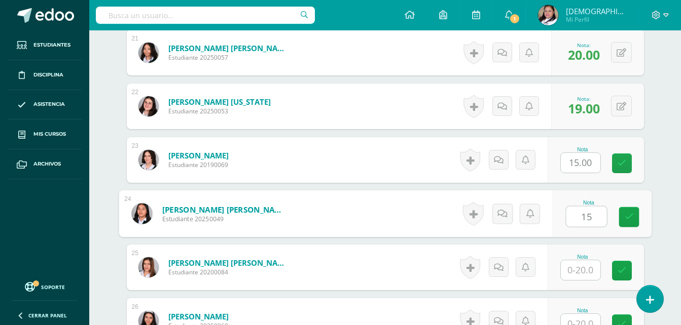
type input "15"
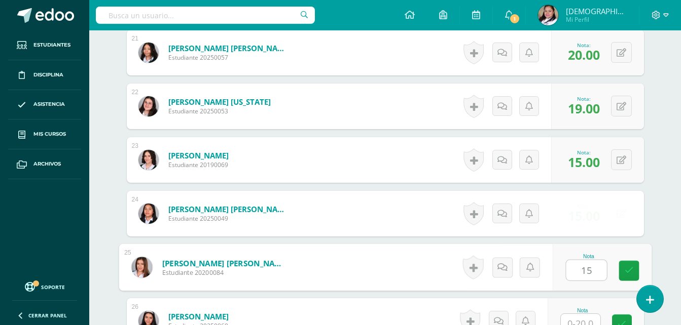
type input "15"
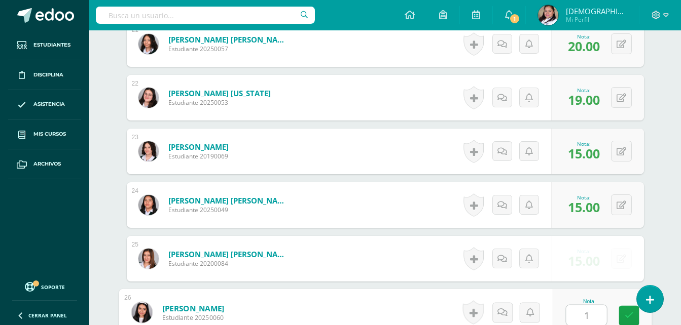
type input "17"
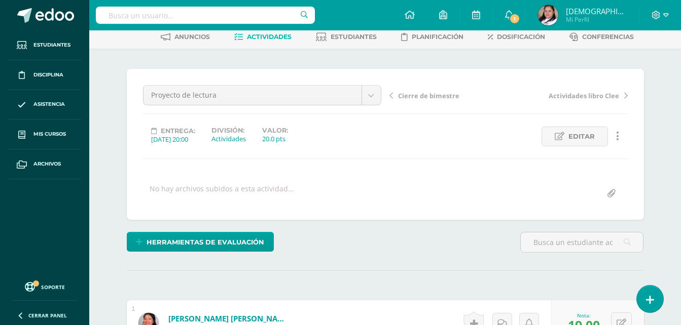
scroll to position [0, 0]
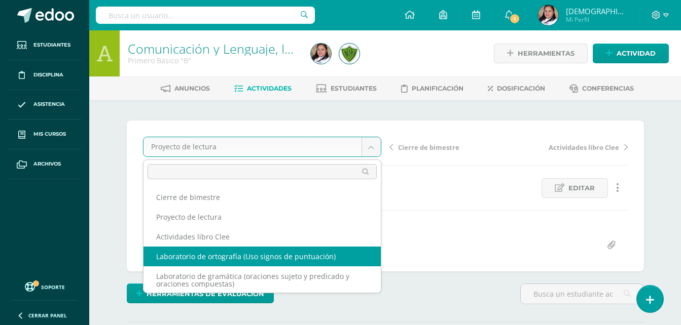
select select "/dashboard/teacher/grade-activity/106867/"
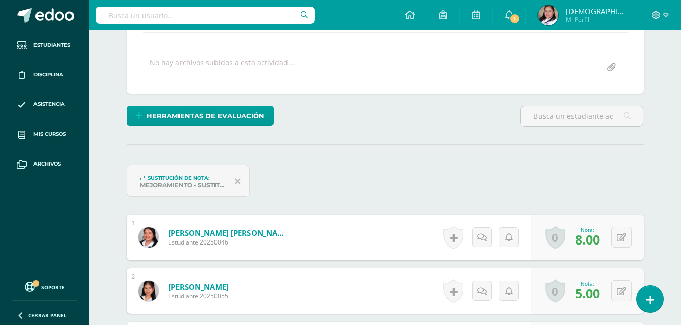
scroll to position [178, 0]
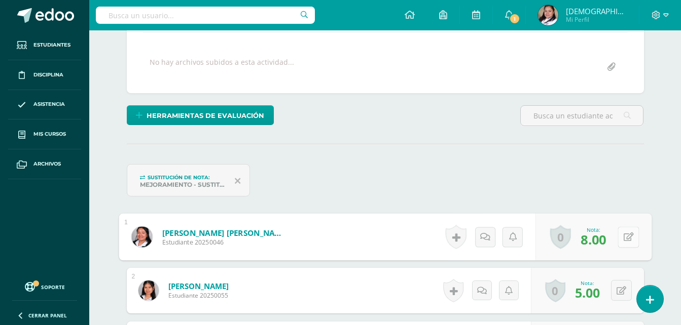
click at [619, 234] on button at bounding box center [627, 237] width 21 height 21
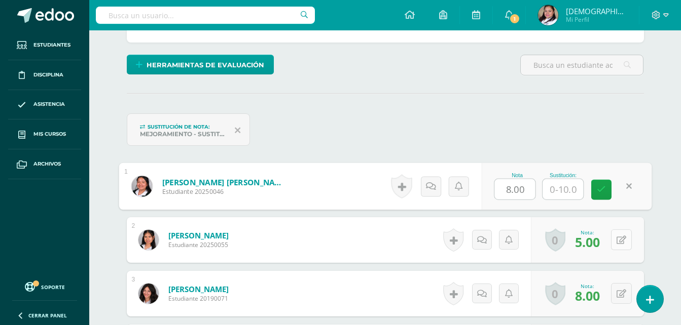
click at [623, 237] on icon at bounding box center [621, 240] width 10 height 9
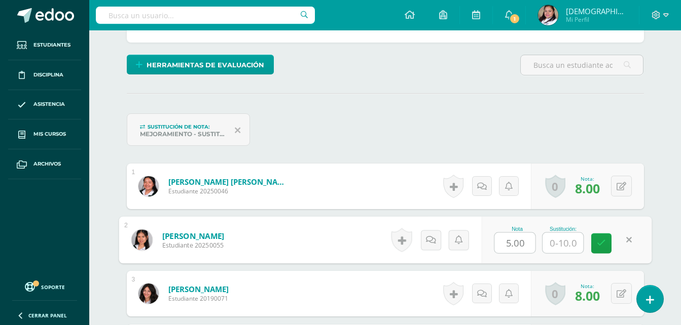
type input "7"
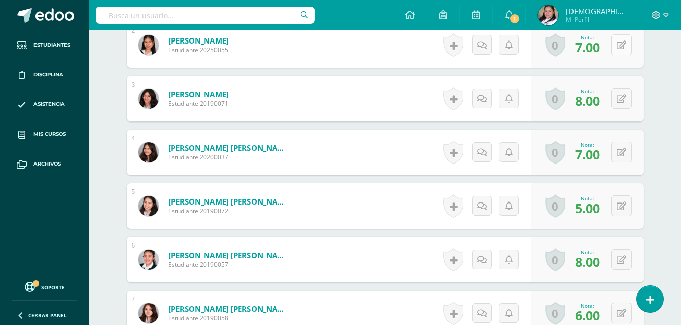
scroll to position [483, 0]
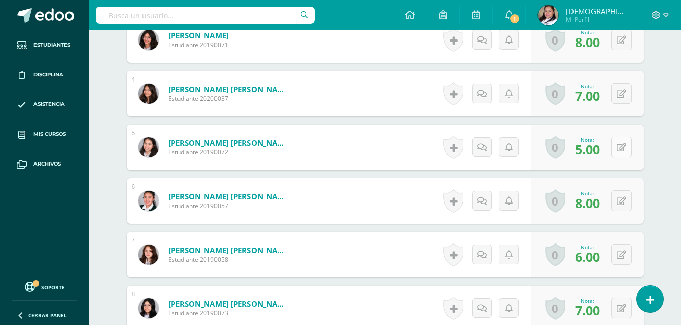
click at [615, 144] on div "0 [GEOGRAPHIC_DATA] Logros obtenidos Aún no hay logros agregados Nota: 5.00" at bounding box center [587, 148] width 113 height 46
click at [620, 143] on button at bounding box center [627, 147] width 21 height 21
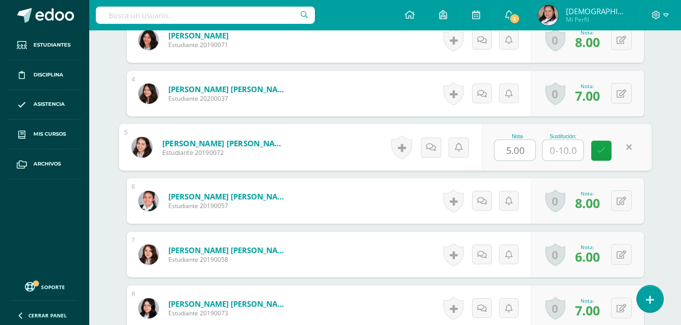
type input "7"
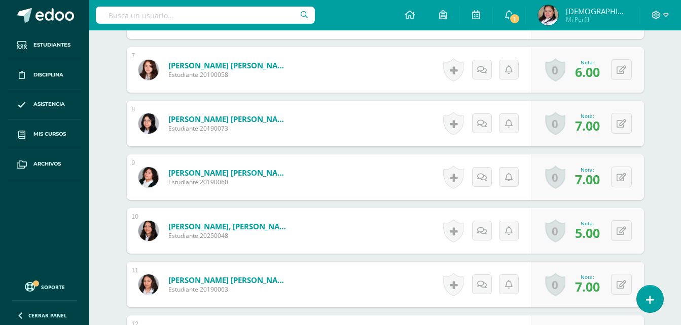
scroll to position [686, 0]
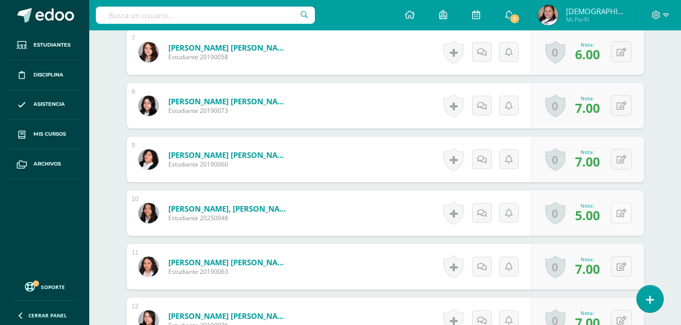
click at [625, 209] on icon at bounding box center [621, 213] width 10 height 9
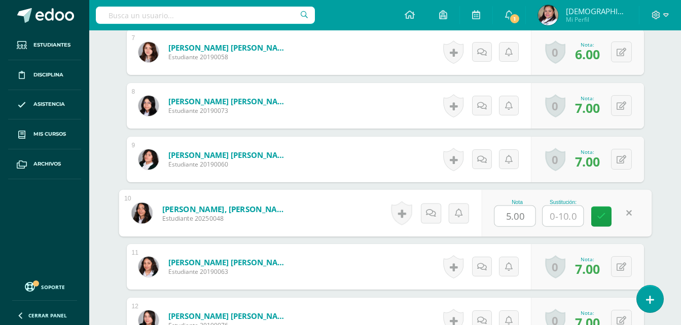
type input "7"
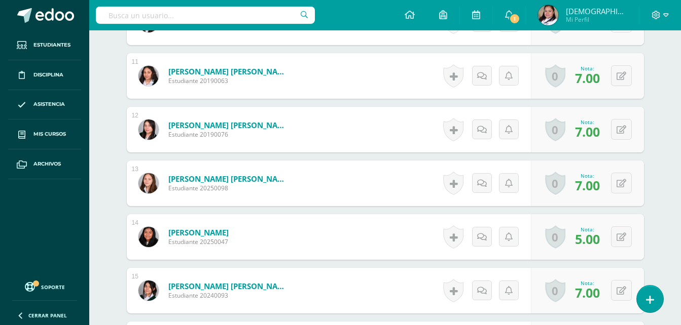
scroll to position [889, 0]
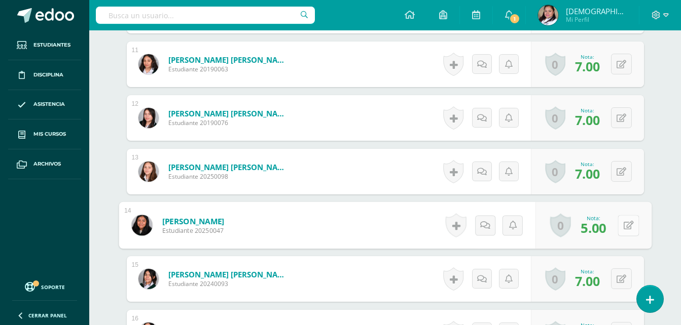
click at [623, 223] on icon at bounding box center [628, 225] width 10 height 9
type input "7"
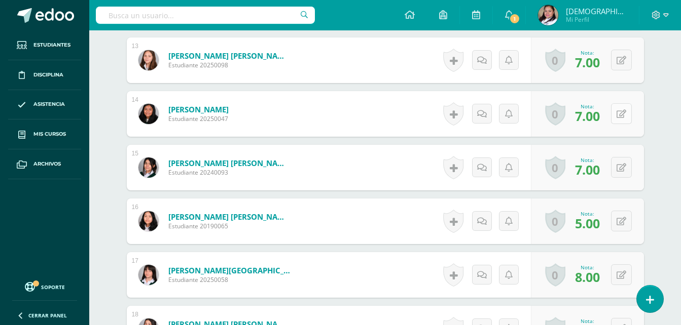
scroll to position [1041, 0]
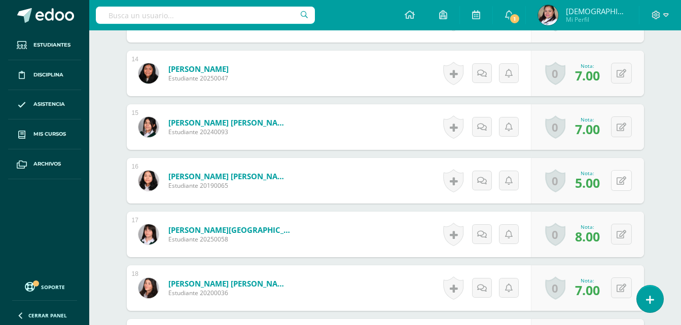
click at [623, 178] on icon at bounding box center [621, 181] width 10 height 9
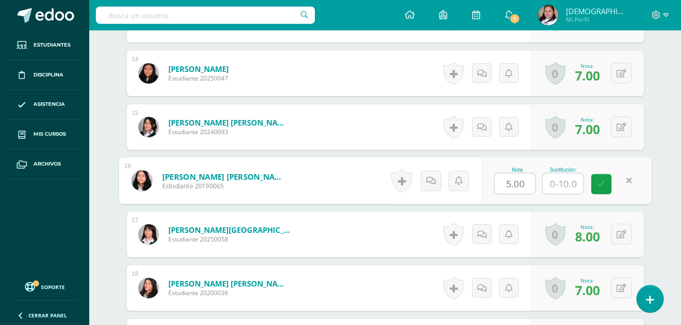
type input "7"
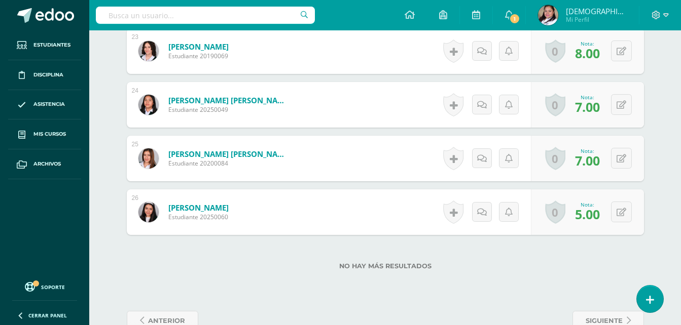
scroll to position [1548, 0]
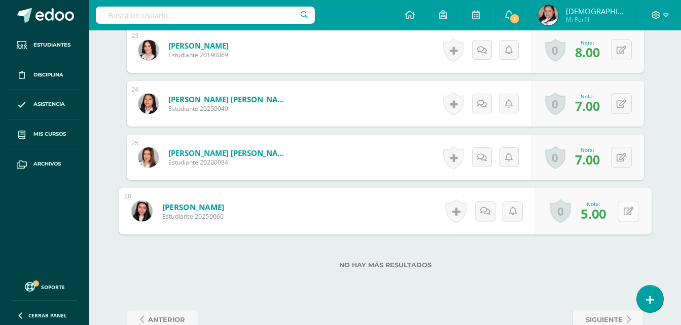
click at [620, 211] on button at bounding box center [627, 211] width 21 height 21
type input "7"
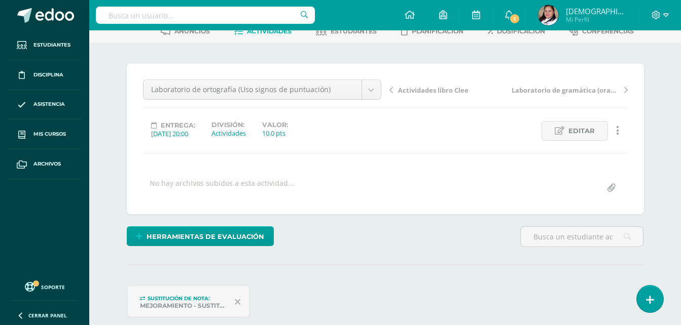
scroll to position [27, 0]
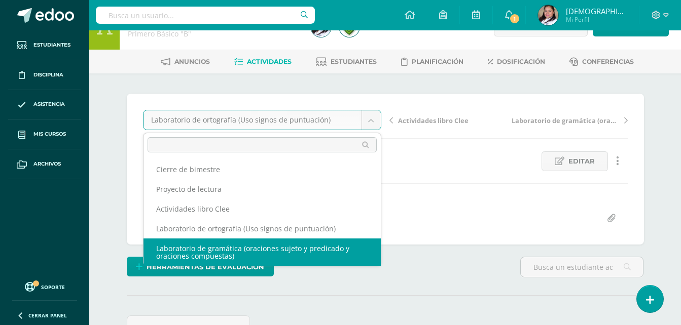
select select "/dashboard/teacher/grade-activity/106865/"
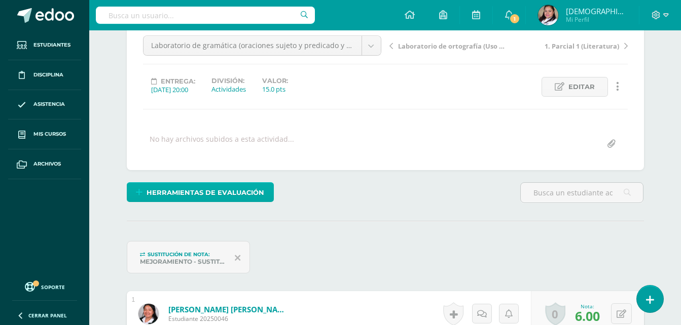
scroll to position [102, 0]
click at [220, 190] on span "Herramientas de evaluación" at bounding box center [205, 192] width 118 height 19
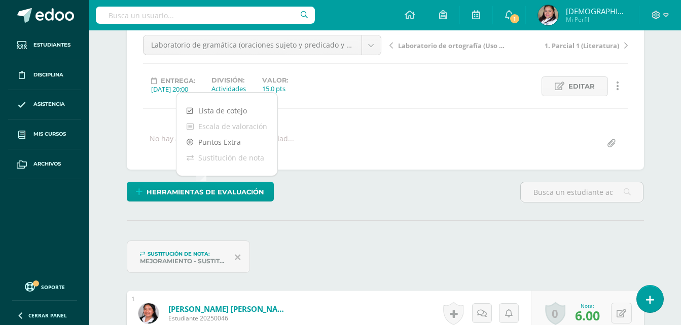
click at [367, 190] on div "Herramientas de evaluación" at bounding box center [385, 196] width 525 height 29
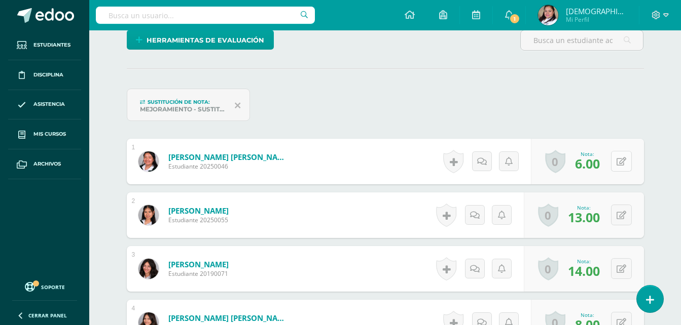
scroll to position [254, 0]
click at [627, 159] on button at bounding box center [621, 161] width 21 height 21
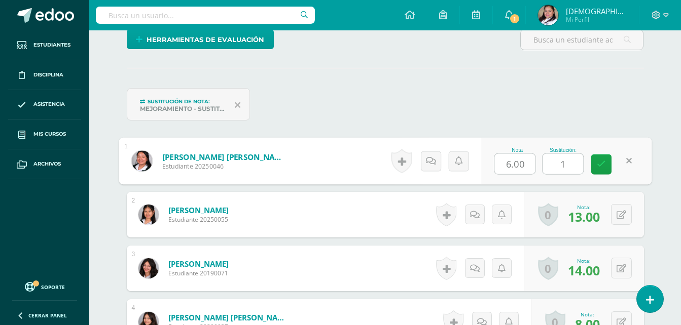
scroll to position [255, 0]
type input "10"
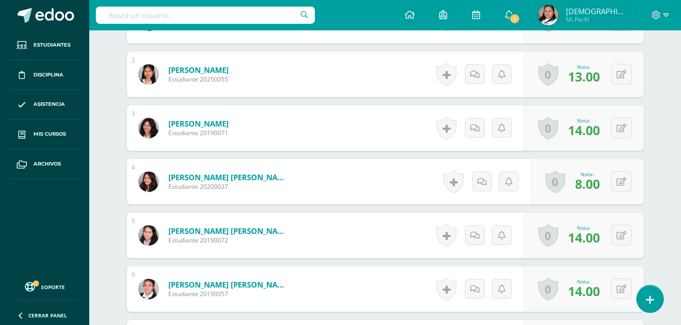
scroll to position [407, 0]
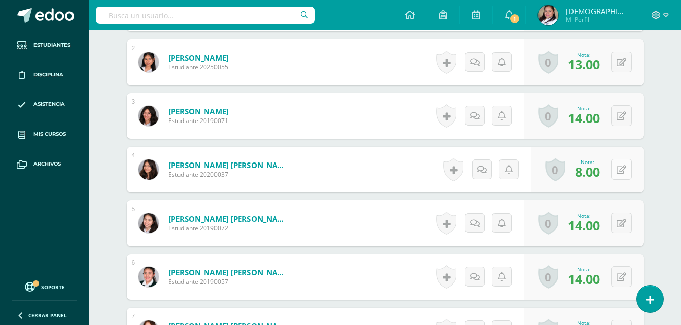
click at [619, 167] on button at bounding box center [621, 169] width 21 height 21
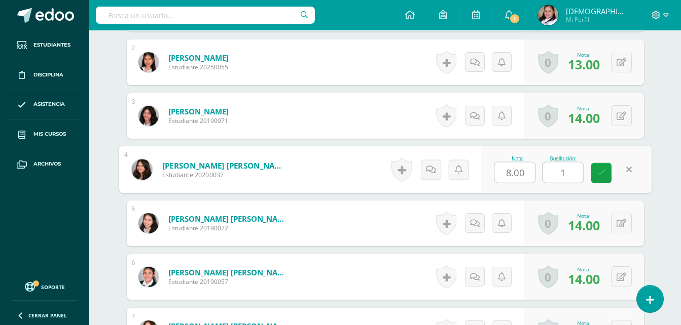
type input "10"
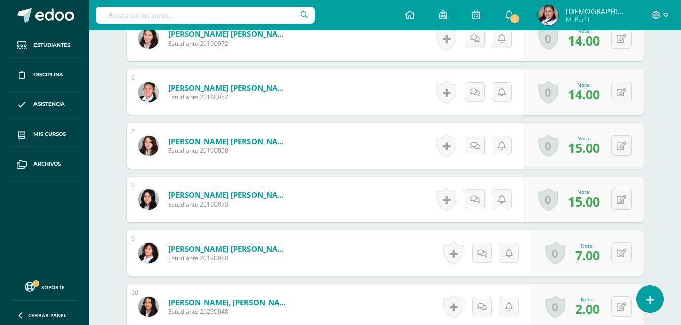
scroll to position [610, 0]
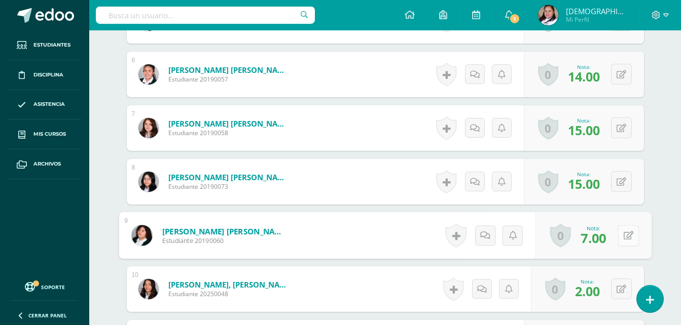
click at [625, 232] on icon at bounding box center [628, 235] width 10 height 9
type input "10"
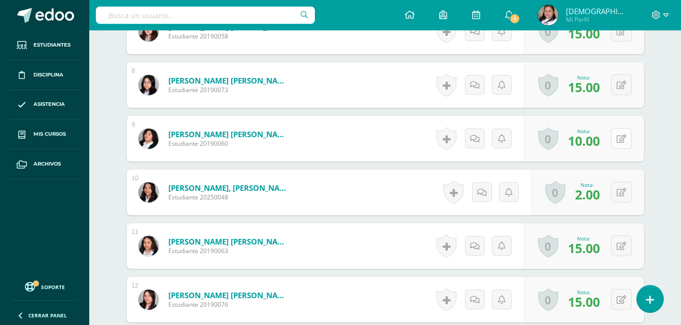
scroll to position [711, 0]
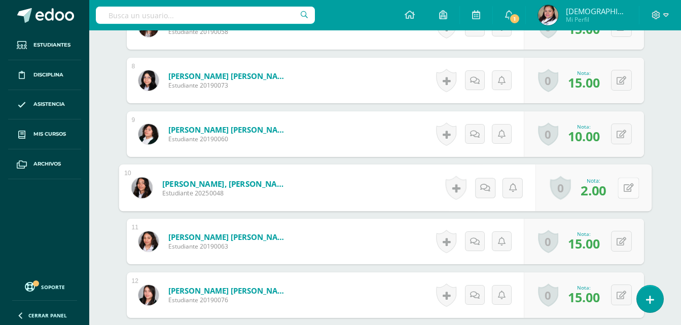
click at [625, 179] on button at bounding box center [627, 187] width 21 height 21
type input "9"
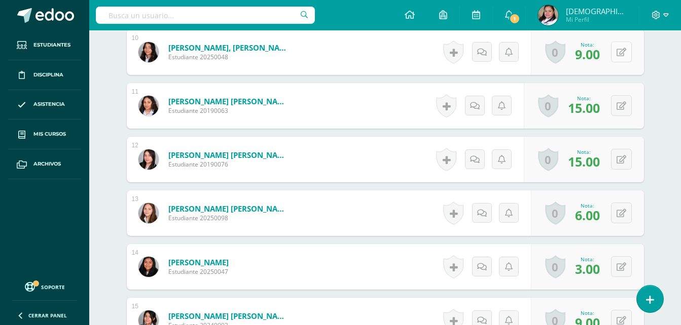
scroll to position [914, 0]
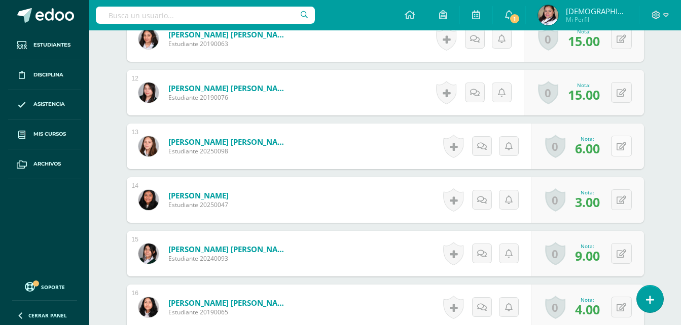
click at [625, 149] on icon at bounding box center [621, 146] width 10 height 9
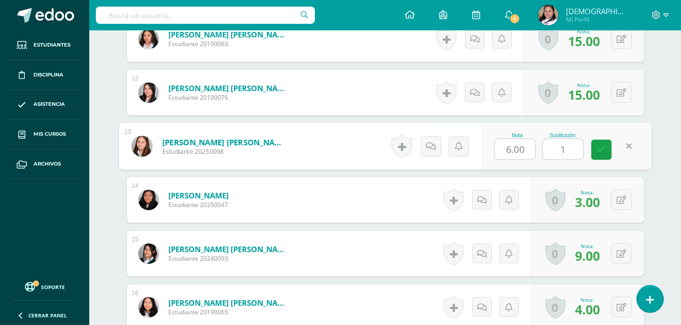
type input "10"
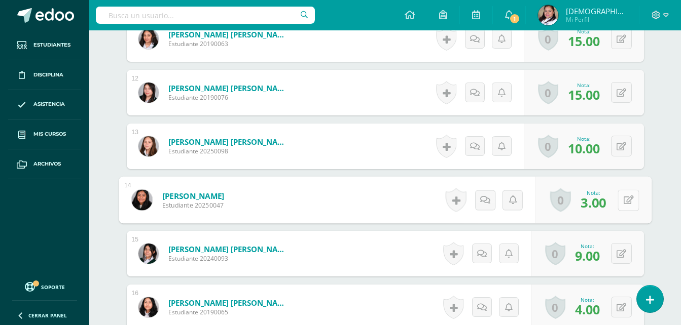
click at [625, 199] on icon at bounding box center [628, 200] width 10 height 9
type input "9"
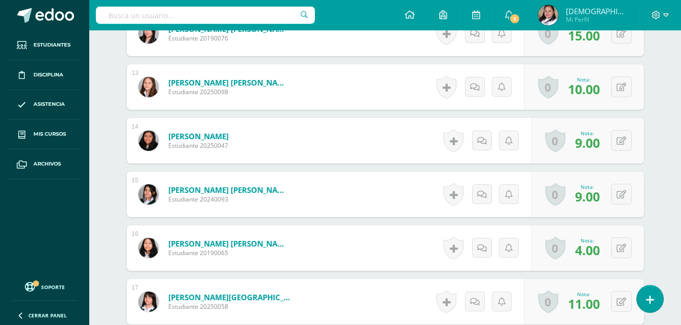
scroll to position [1066, 0]
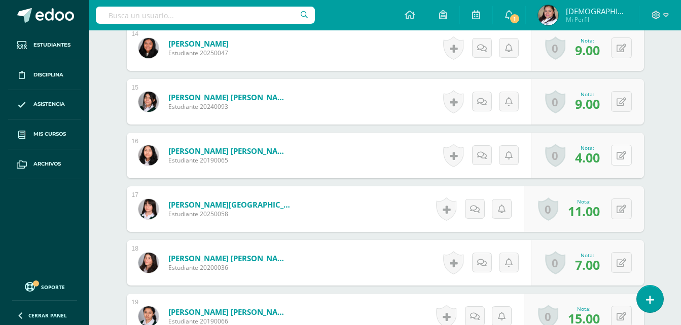
click at [623, 156] on icon at bounding box center [621, 156] width 10 height 9
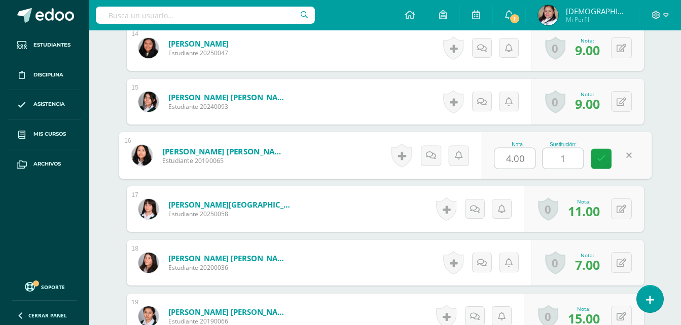
type input "10"
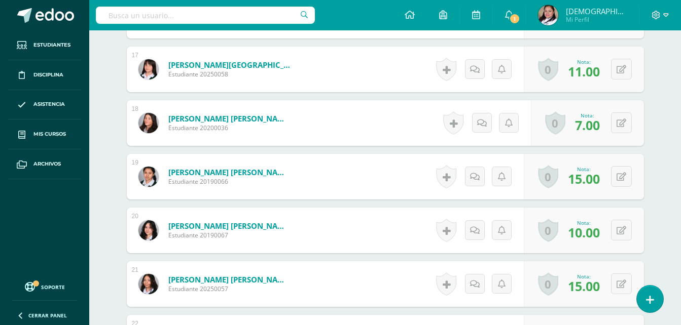
scroll to position [1218, 0]
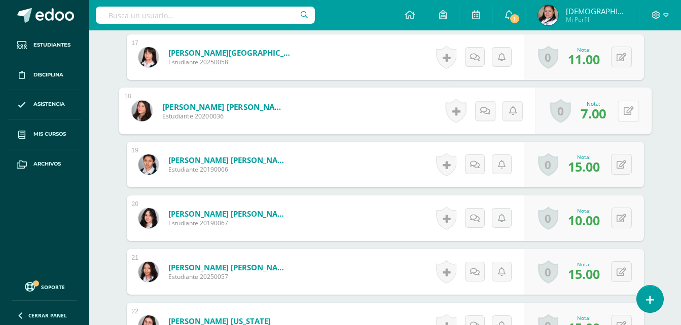
click at [610, 111] on div "0 [GEOGRAPHIC_DATA] Logros obtenidos Aún no hay logros agregados Nota: 7.00" at bounding box center [593, 111] width 116 height 47
click at [625, 111] on icon at bounding box center [628, 110] width 10 height 9
type input "10"
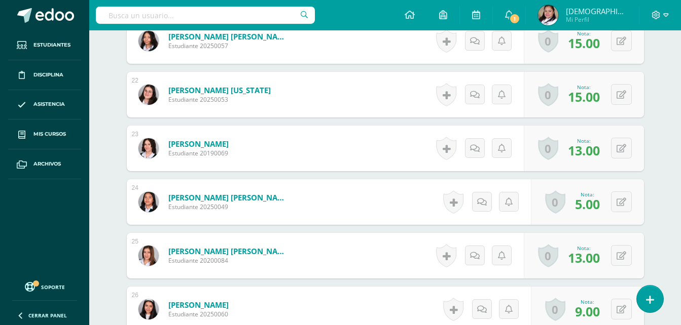
scroll to position [1472, 0]
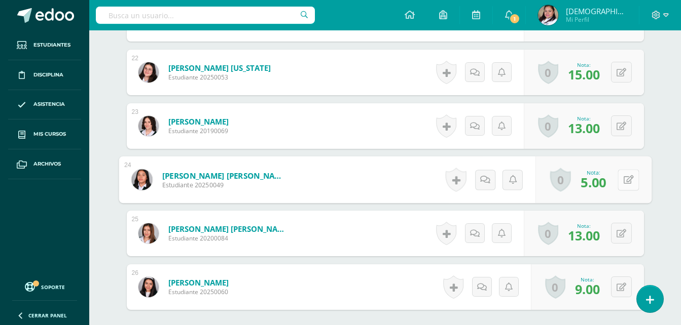
click at [626, 179] on button at bounding box center [627, 179] width 21 height 21
type input "10"
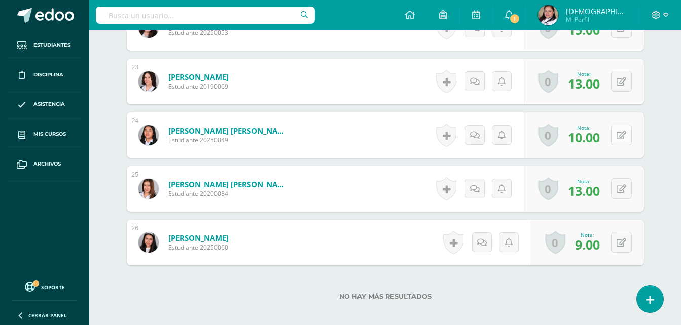
scroll to position [1572, 0]
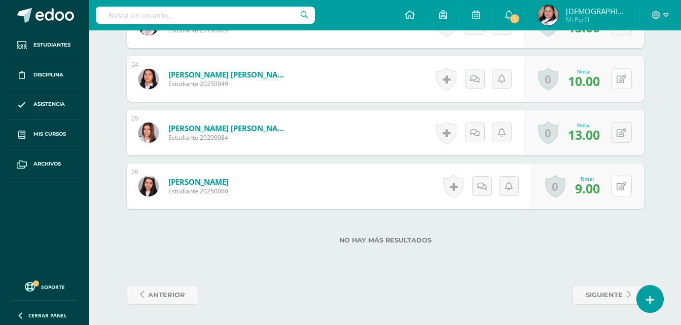
click at [626, 179] on button at bounding box center [621, 186] width 21 height 21
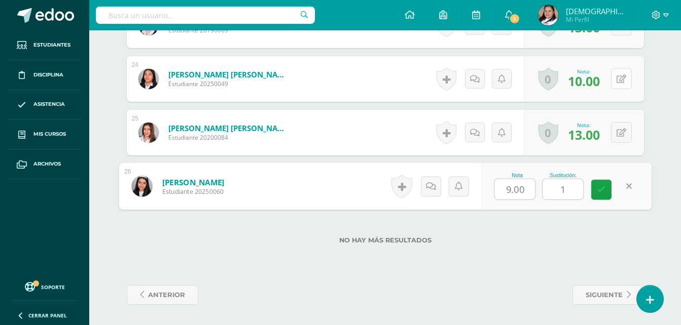
type input "10"
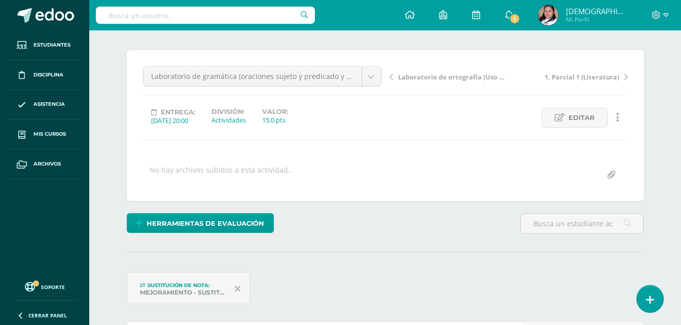
scroll to position [0, 0]
